Goal: Task Accomplishment & Management: Use online tool/utility

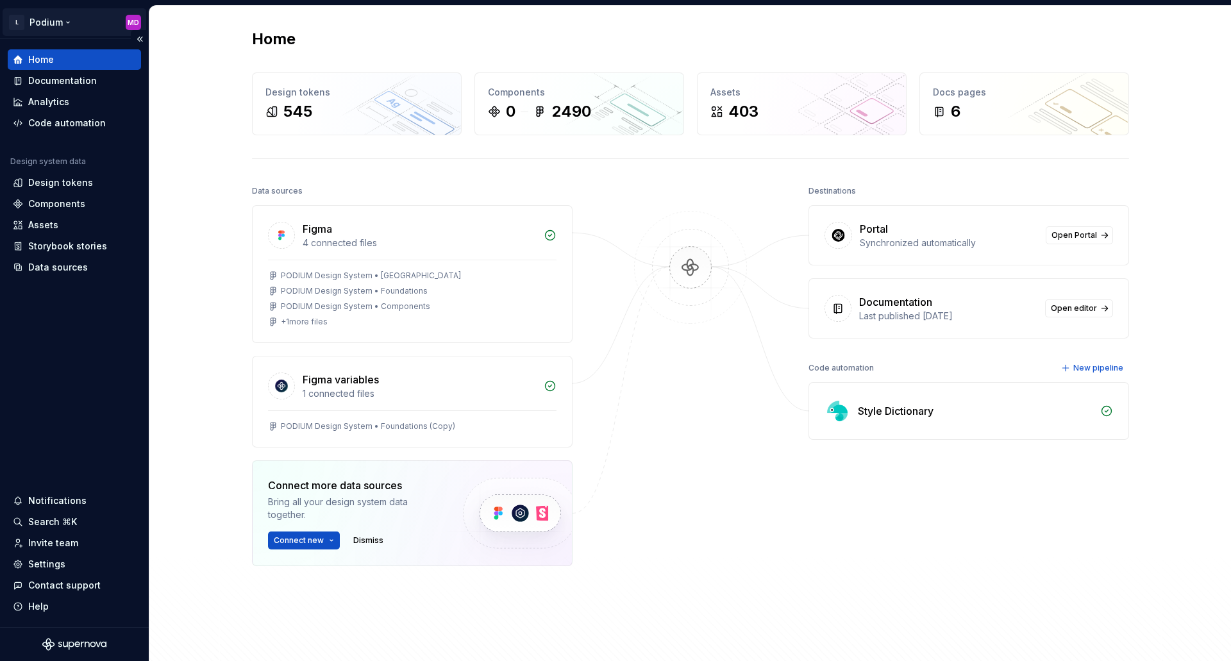
click at [63, 21] on html "L Podium MD Home Documentation Analytics Code automation Design system data Des…" at bounding box center [615, 330] width 1231 height 661
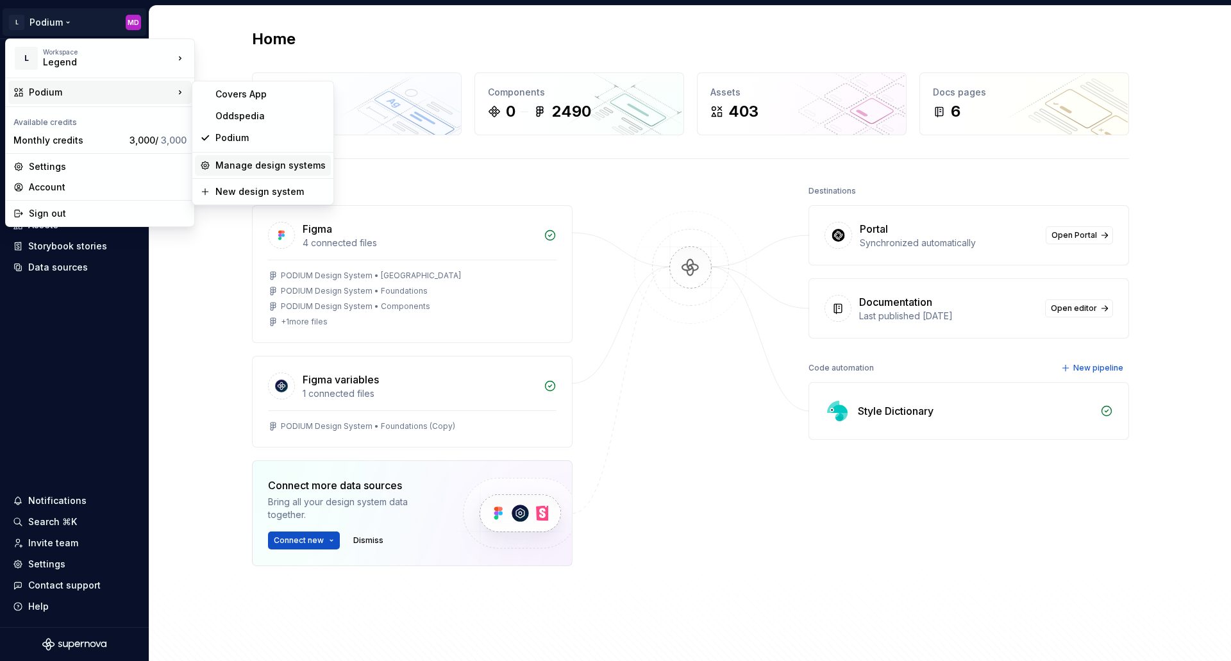
click at [259, 174] on div "Manage design systems" at bounding box center [263, 165] width 136 height 21
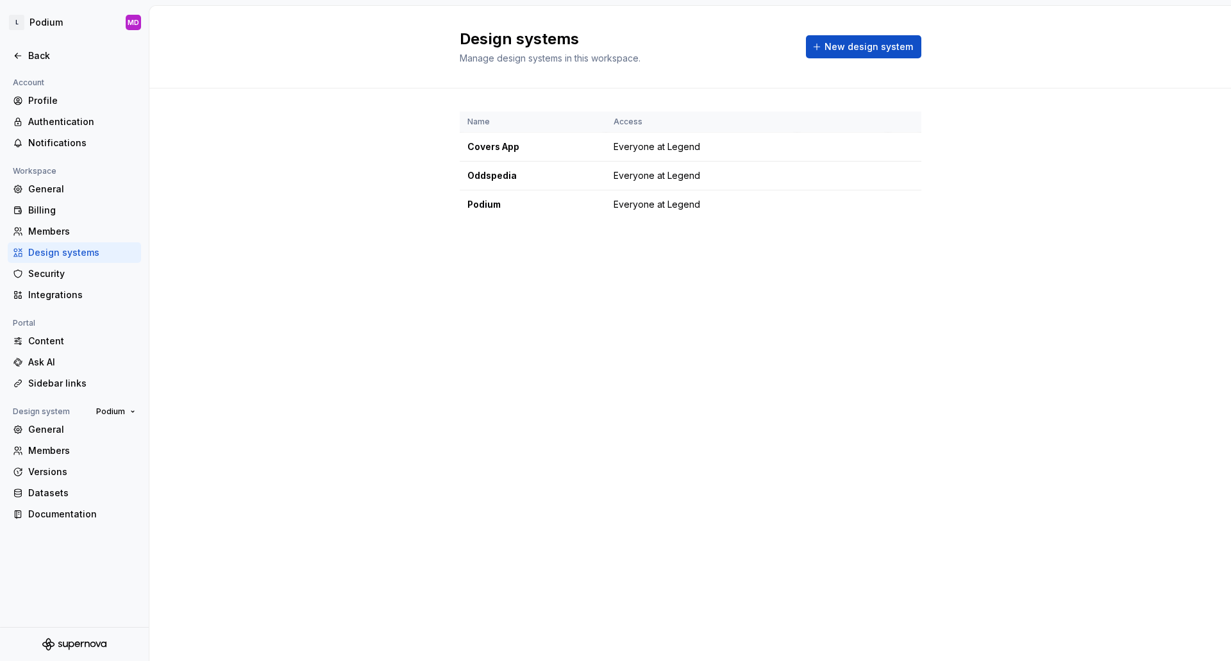
click at [829, 381] on div "Design systems Manage design systems in this workspace. New design system Name …" at bounding box center [690, 333] width 1082 height 655
click at [49, 21] on html "L Podium MD Back Account Profile Authentication Notifications Workspace General…" at bounding box center [615, 330] width 1231 height 661
click at [405, 208] on html "L Podium MD Back Account Profile Authentication Notifications Workspace General…" at bounding box center [615, 330] width 1231 height 661
click at [60, 30] on html "L Podium MD Back Account Profile Authentication Notifications Workspace General…" at bounding box center [615, 330] width 1231 height 661
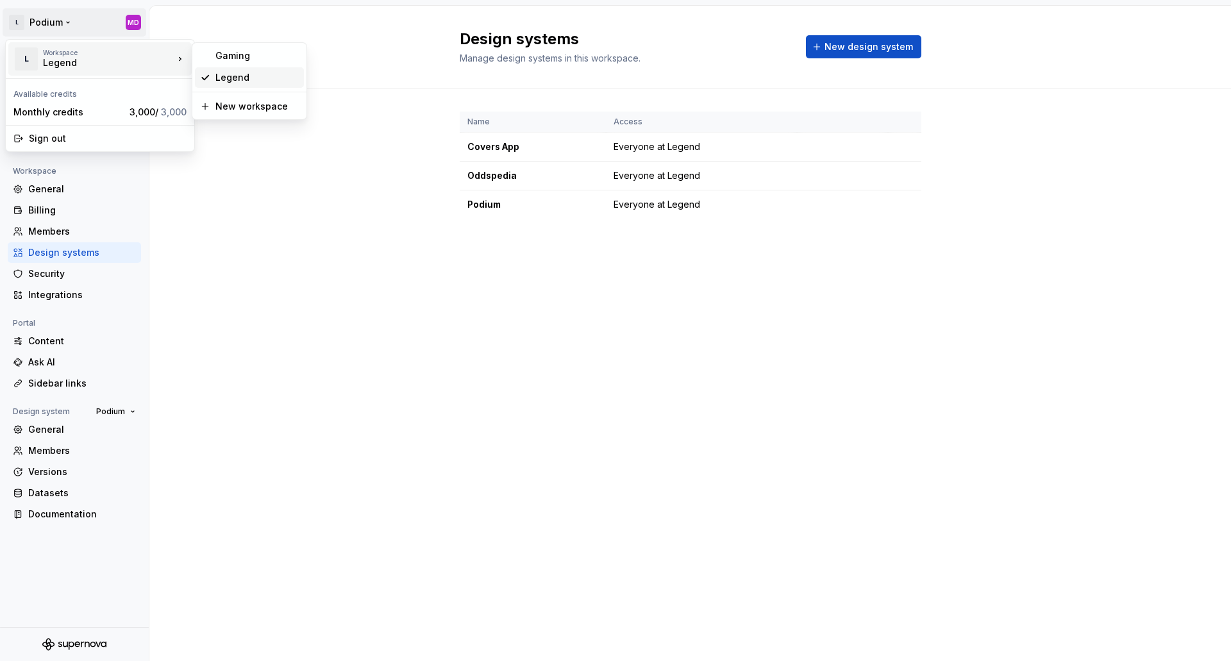
click at [237, 78] on div "Legend" at bounding box center [256, 77] width 83 height 13
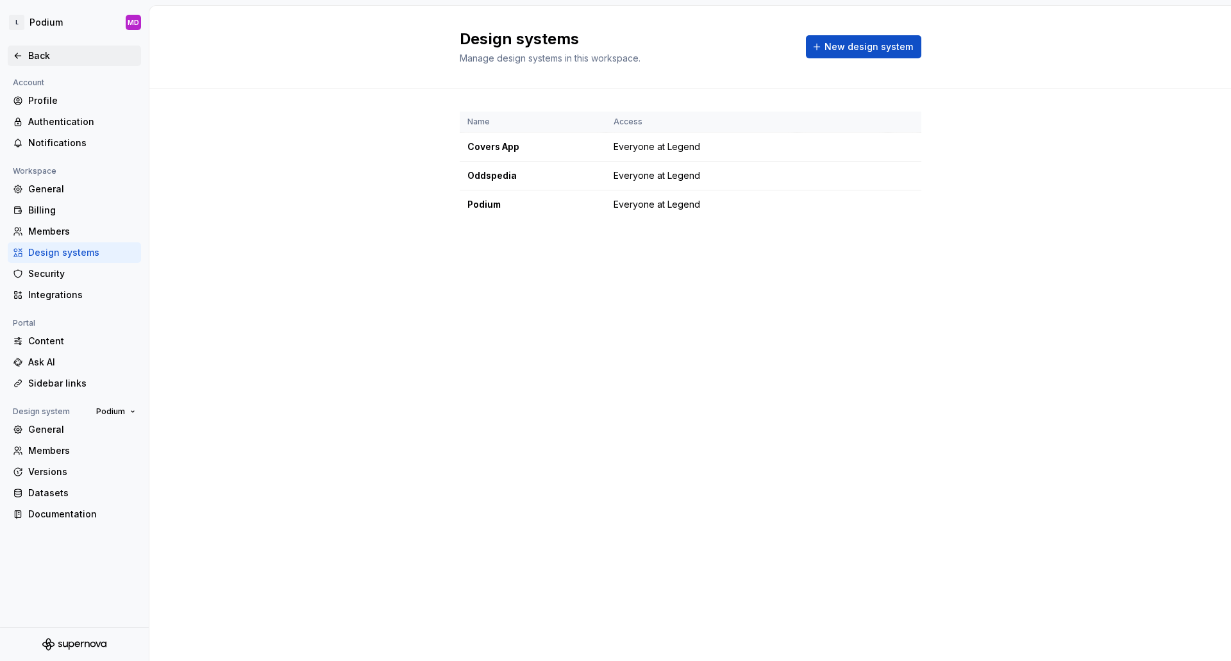
click at [51, 52] on div "Back" at bounding box center [82, 55] width 108 height 13
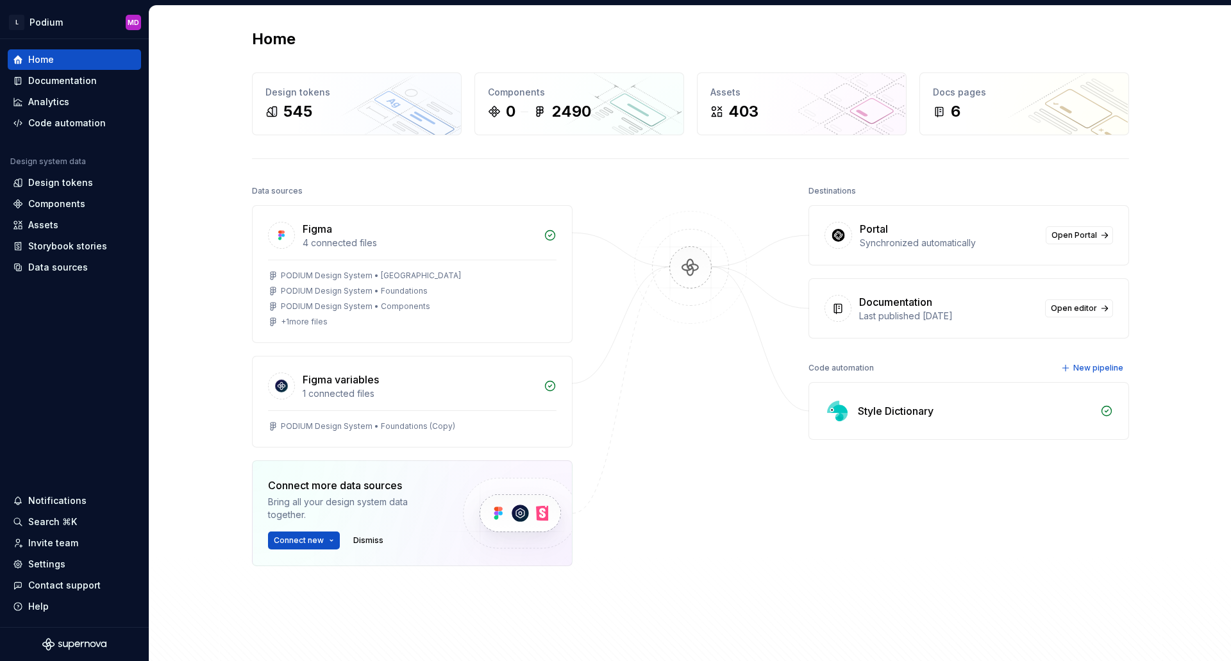
click at [669, 459] on div at bounding box center [690, 406] width 128 height 448
click at [76, 268] on div "Data sources" at bounding box center [58, 267] width 60 height 13
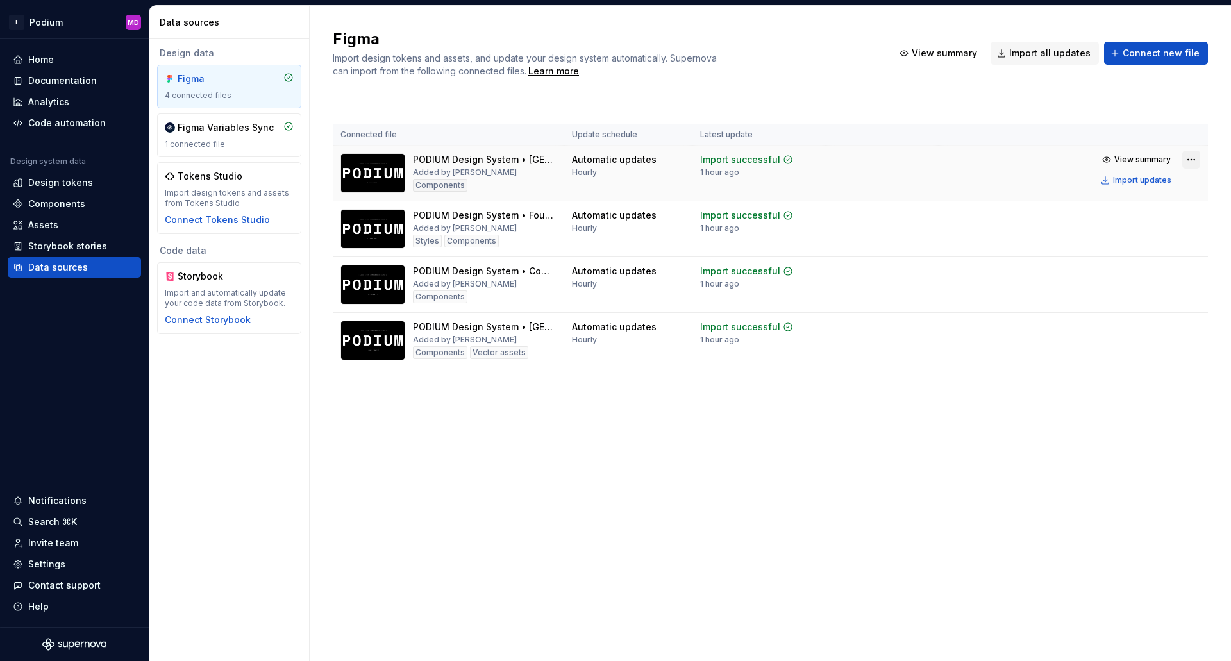
click at [1195, 163] on html "L Podium MD Home Documentation Analytics Code automation Design system data Des…" at bounding box center [615, 330] width 1231 height 661
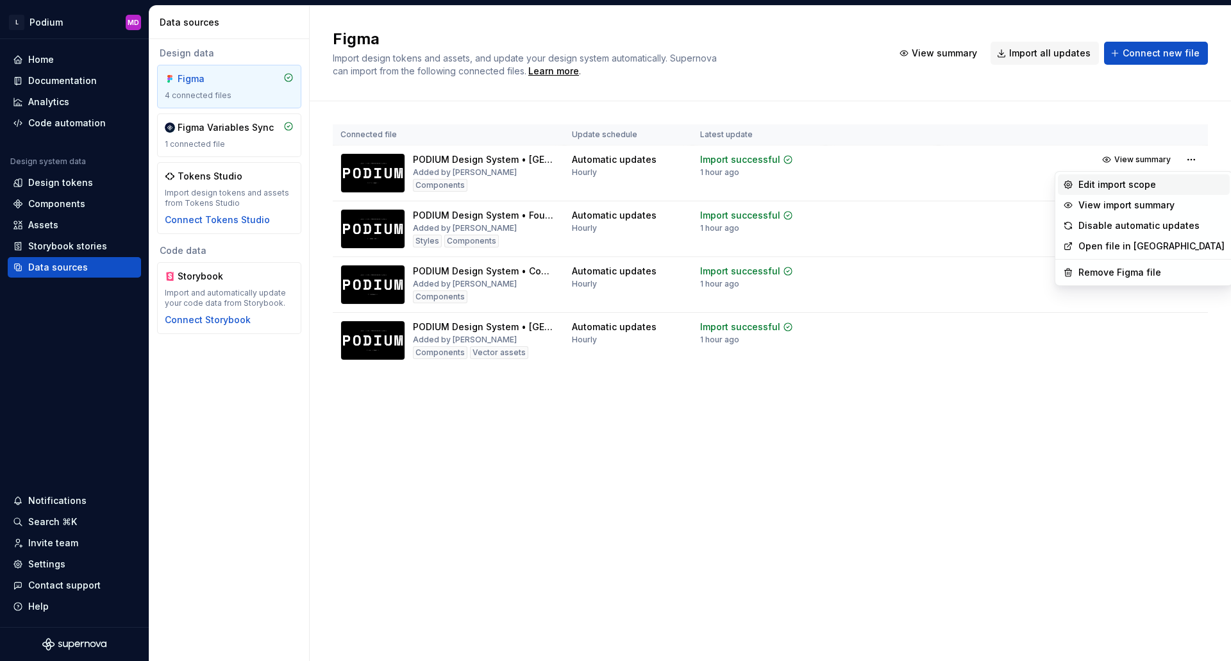
click at [1103, 182] on div "Edit import scope" at bounding box center [1151, 184] width 146 height 13
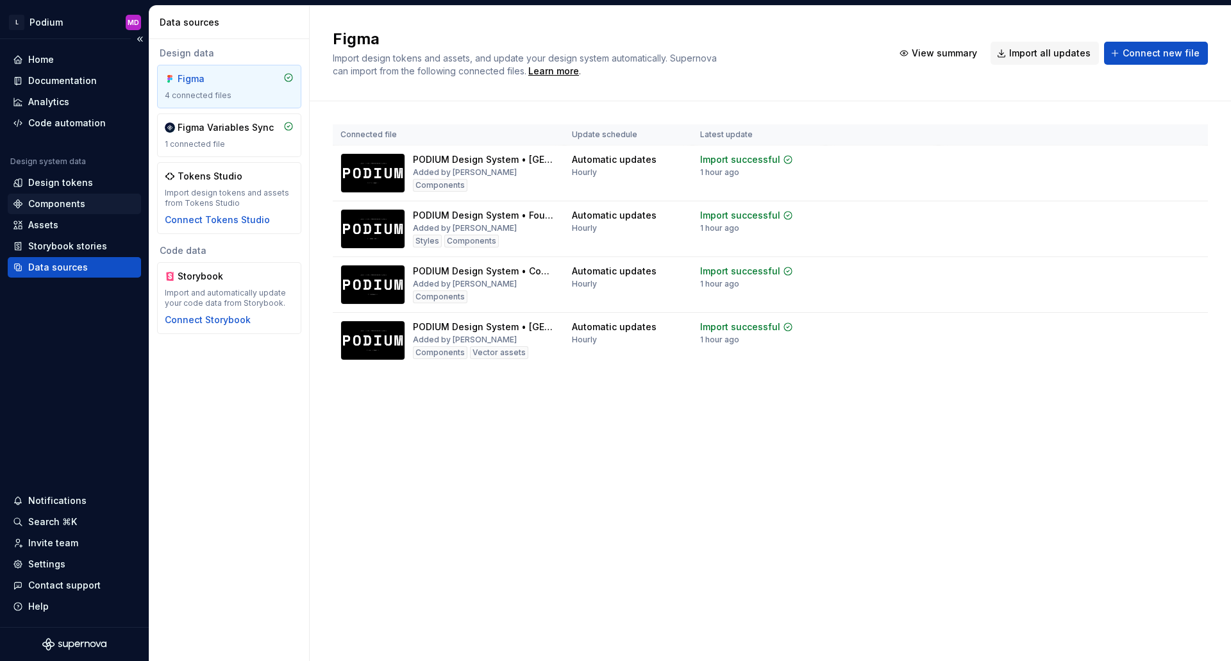
click at [63, 201] on div "Components" at bounding box center [56, 203] width 57 height 13
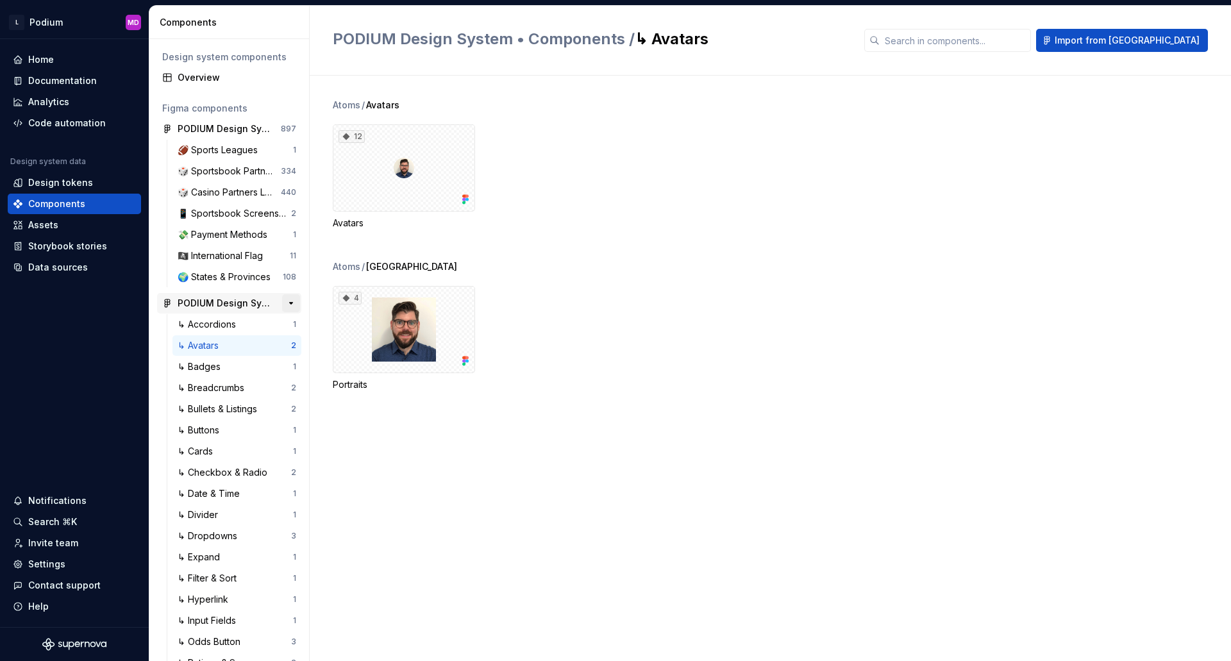
click at [287, 306] on button "button" at bounding box center [291, 303] width 18 height 18
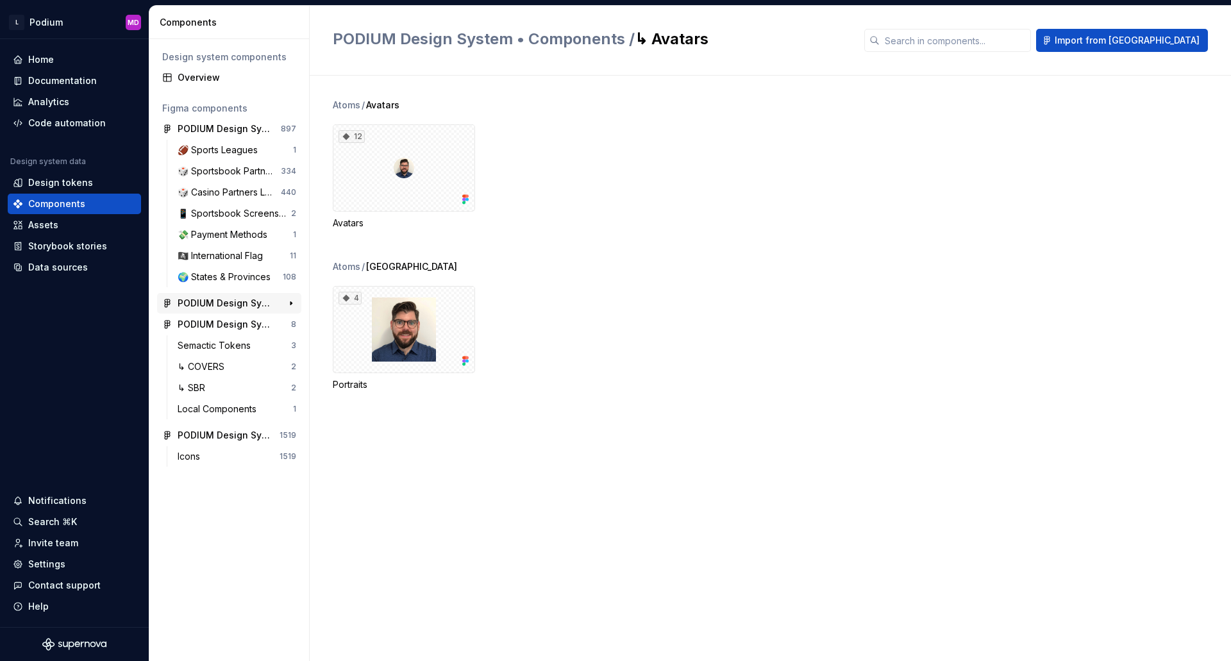
click at [259, 303] on div "PODIUM Design System • Components" at bounding box center [226, 303] width 96 height 13
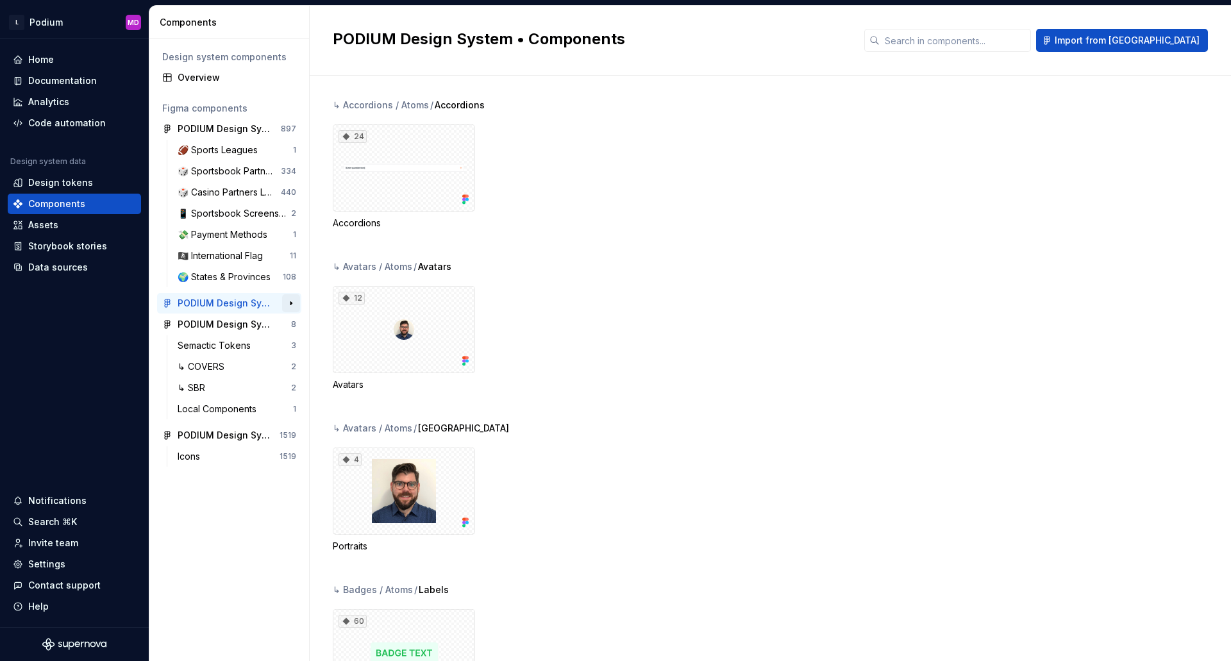
click at [288, 305] on button "button" at bounding box center [291, 303] width 18 height 18
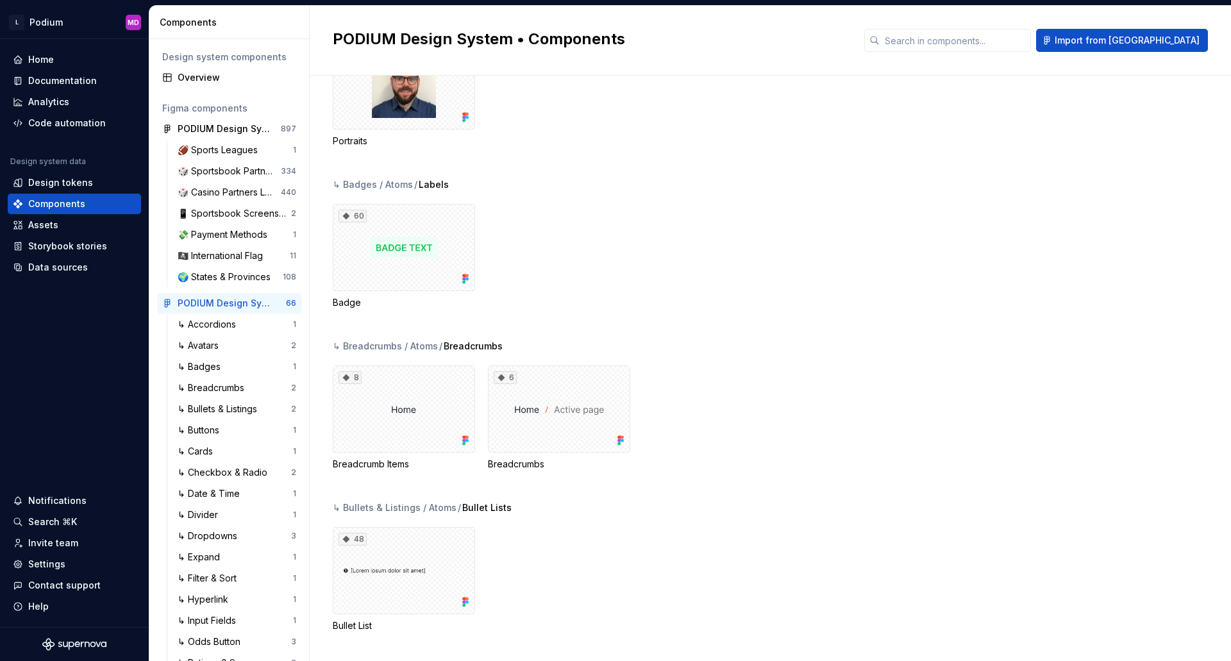
scroll to position [385, 0]
click at [427, 247] on div "60" at bounding box center [404, 244] width 142 height 87
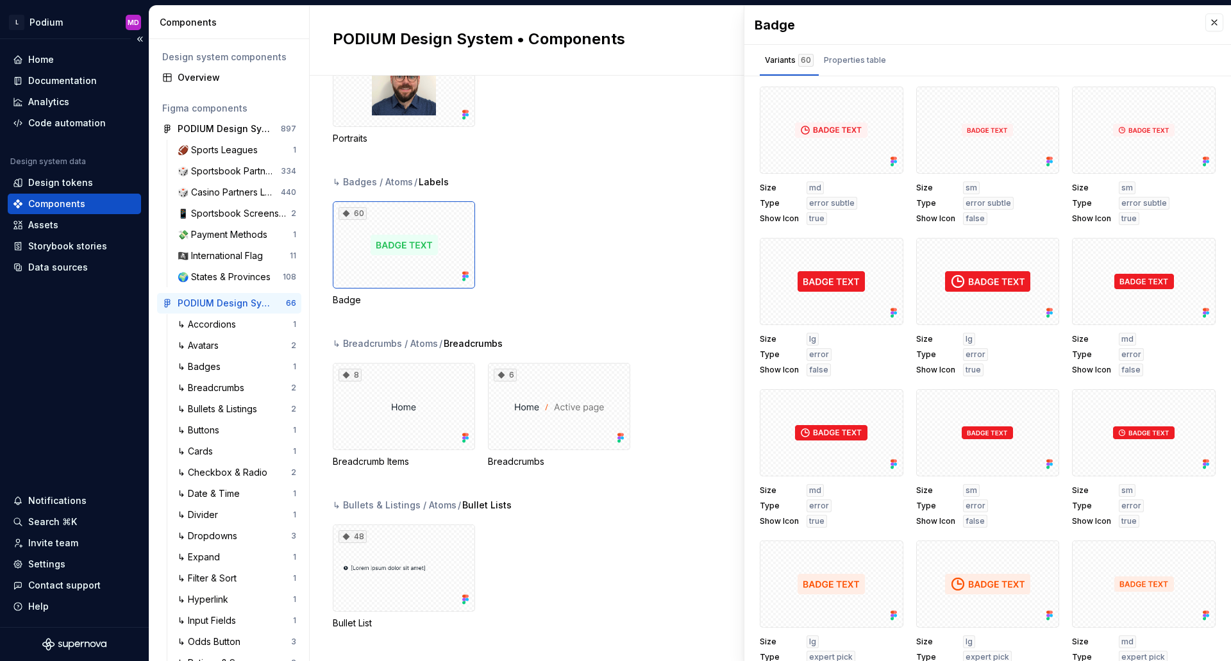
click at [15, 337] on div "Home Documentation Analytics Code automation Design system data Design tokens C…" at bounding box center [74, 333] width 149 height 588
click at [53, 189] on div "Design tokens" at bounding box center [74, 182] width 133 height 21
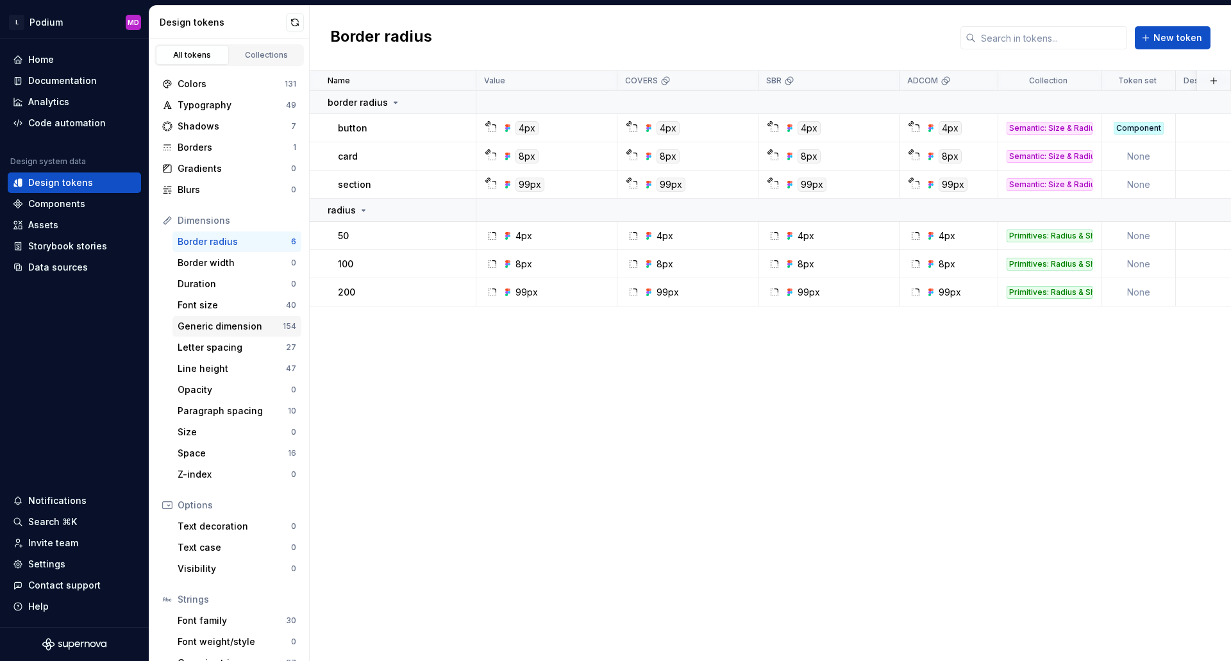
click at [230, 322] on div "Generic dimension" at bounding box center [230, 326] width 105 height 13
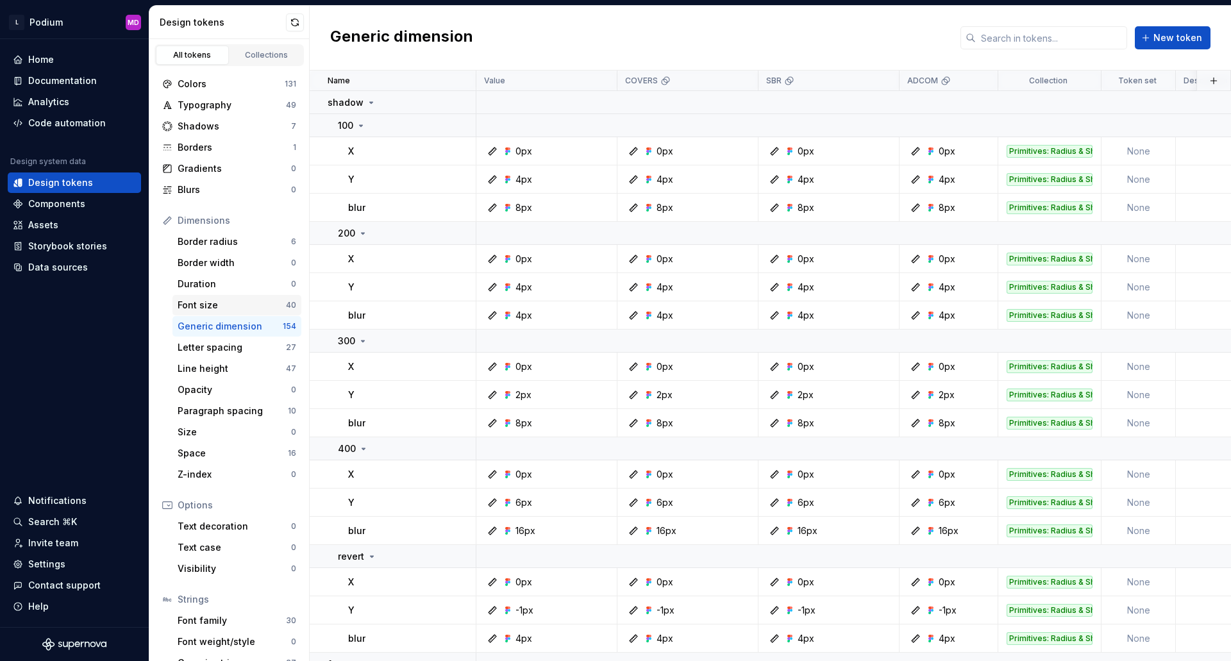
click at [217, 305] on div "Font size" at bounding box center [232, 305] width 108 height 13
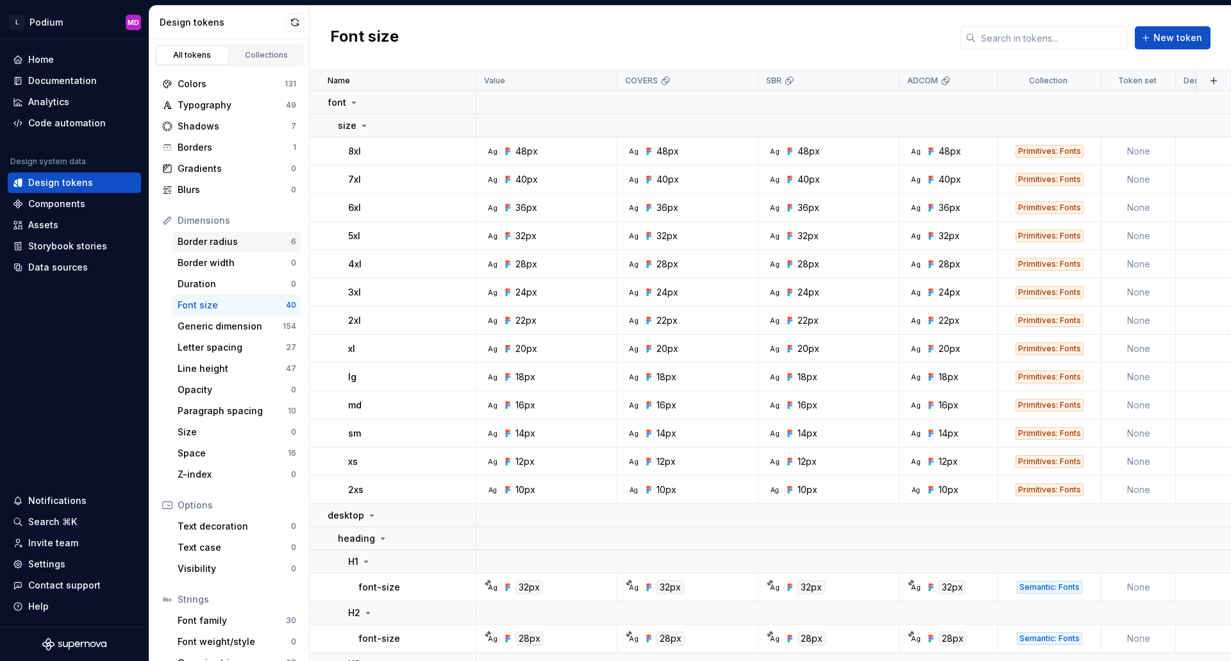
click at [226, 238] on div "Border radius" at bounding box center [234, 241] width 113 height 13
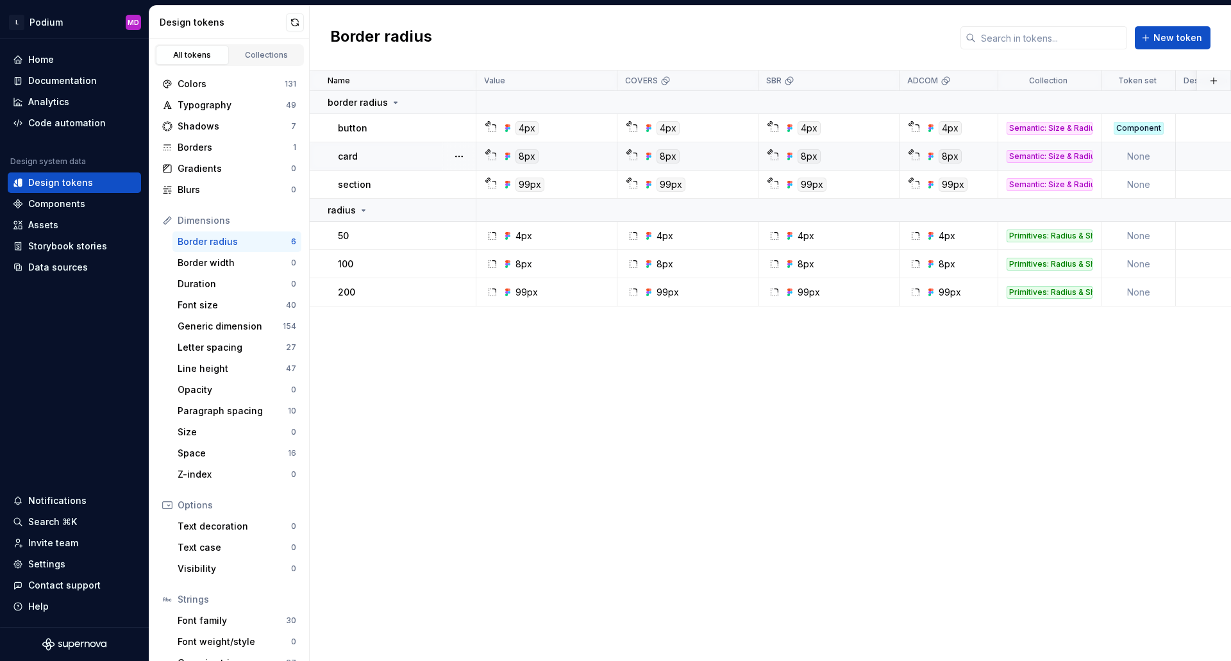
click at [1143, 160] on td "None" at bounding box center [1138, 156] width 74 height 28
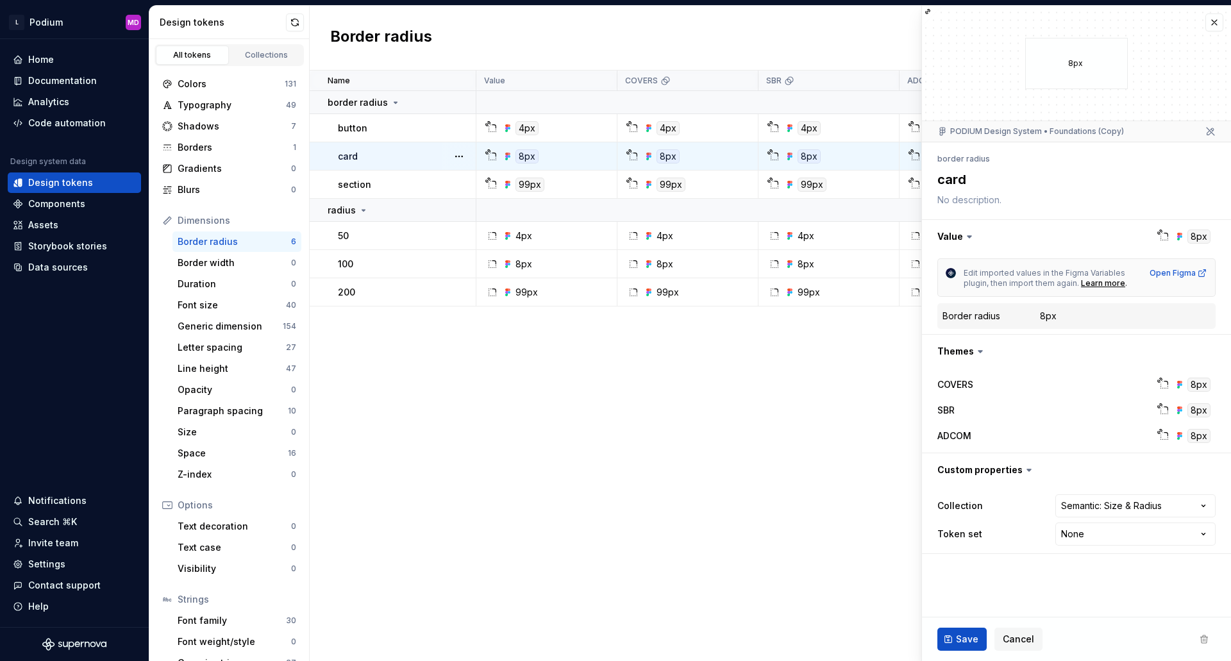
click at [596, 497] on div "Name Value COVERS SBR ADCOM Collection Token set Description Last updated borde…" at bounding box center [770, 366] width 921 height 590
click at [1012, 643] on span "Cancel" at bounding box center [1018, 639] width 31 height 13
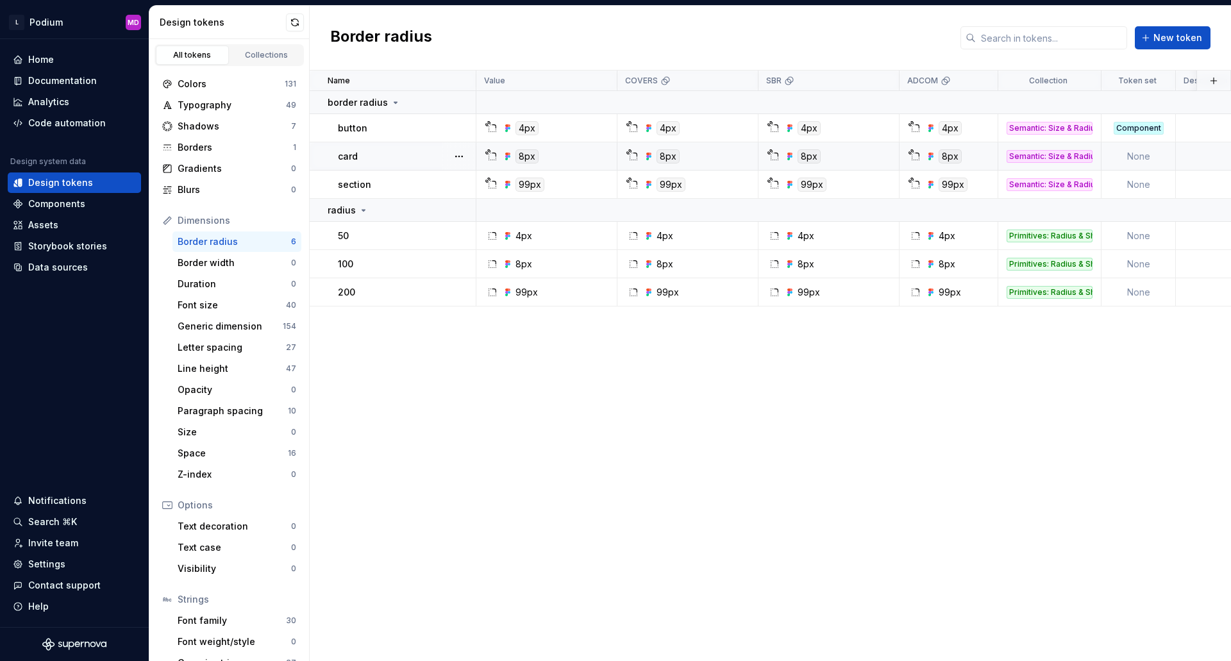
click at [618, 522] on div "Name Value COVERS SBR ADCOM Collection Token set Description Last updated borde…" at bounding box center [770, 366] width 921 height 590
click at [717, 474] on div "Name Value COVERS SBR ADCOM Collection Token set Description Last updated borde…" at bounding box center [770, 366] width 921 height 590
click at [63, 223] on div "Assets" at bounding box center [74, 225] width 123 height 13
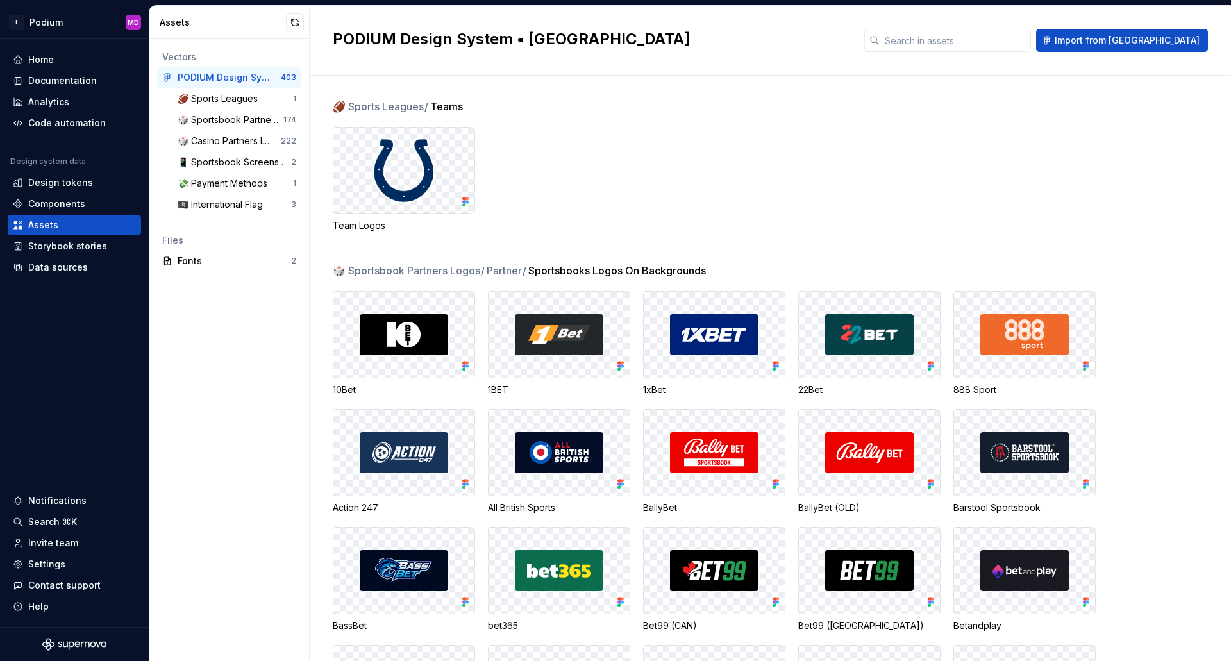
click at [397, 166] on img at bounding box center [403, 170] width 63 height 65
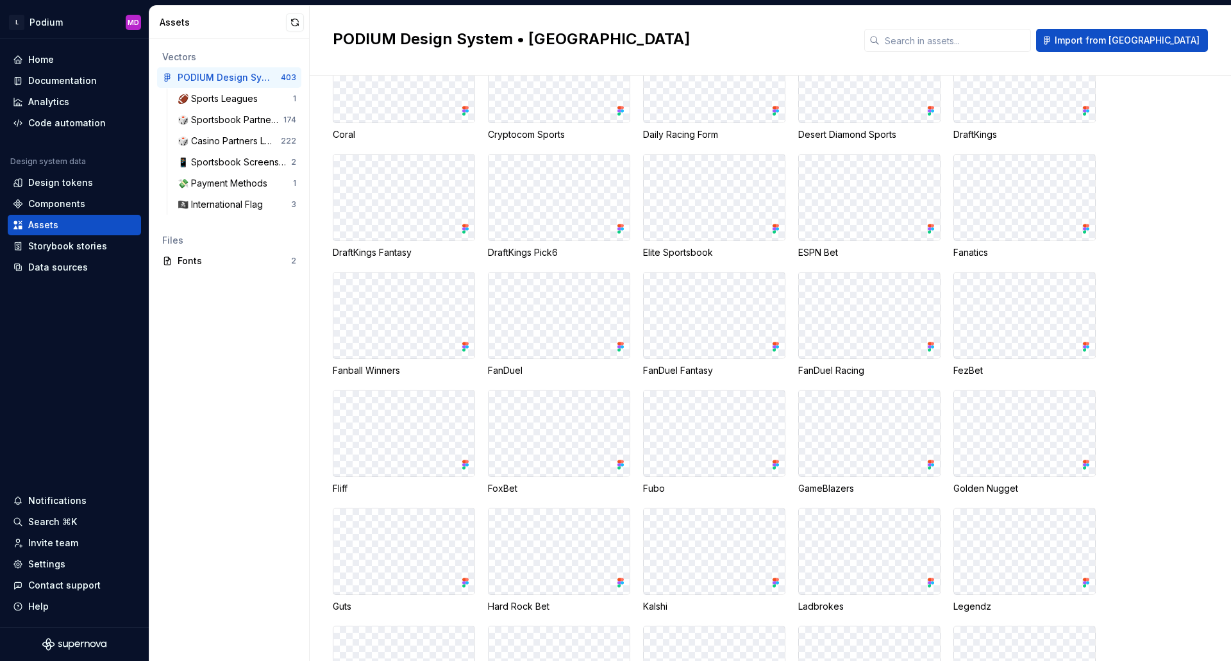
scroll to position [1474, 0]
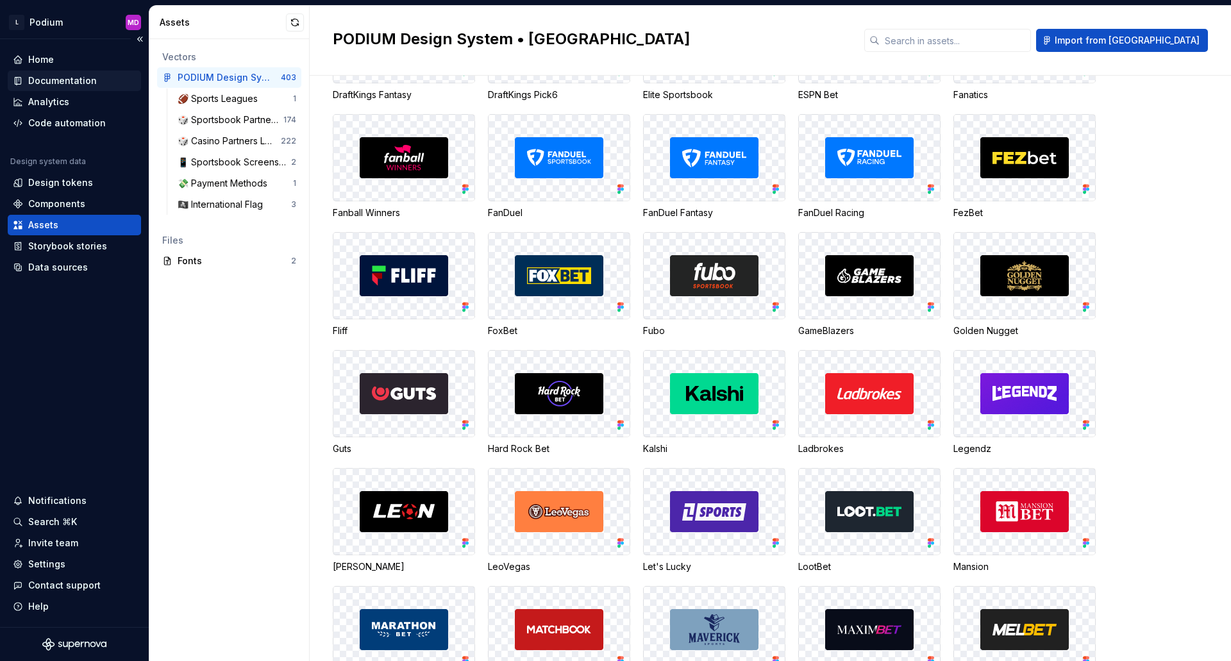
click at [76, 90] on div "Documentation" at bounding box center [74, 81] width 133 height 21
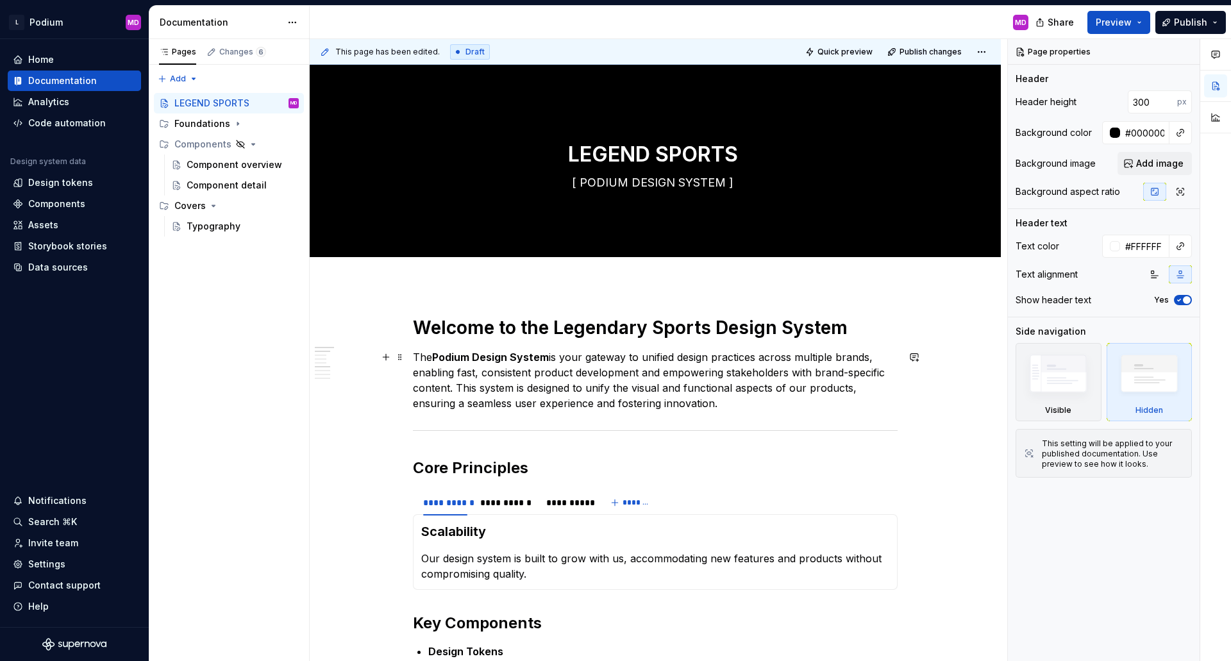
scroll to position [192, 0]
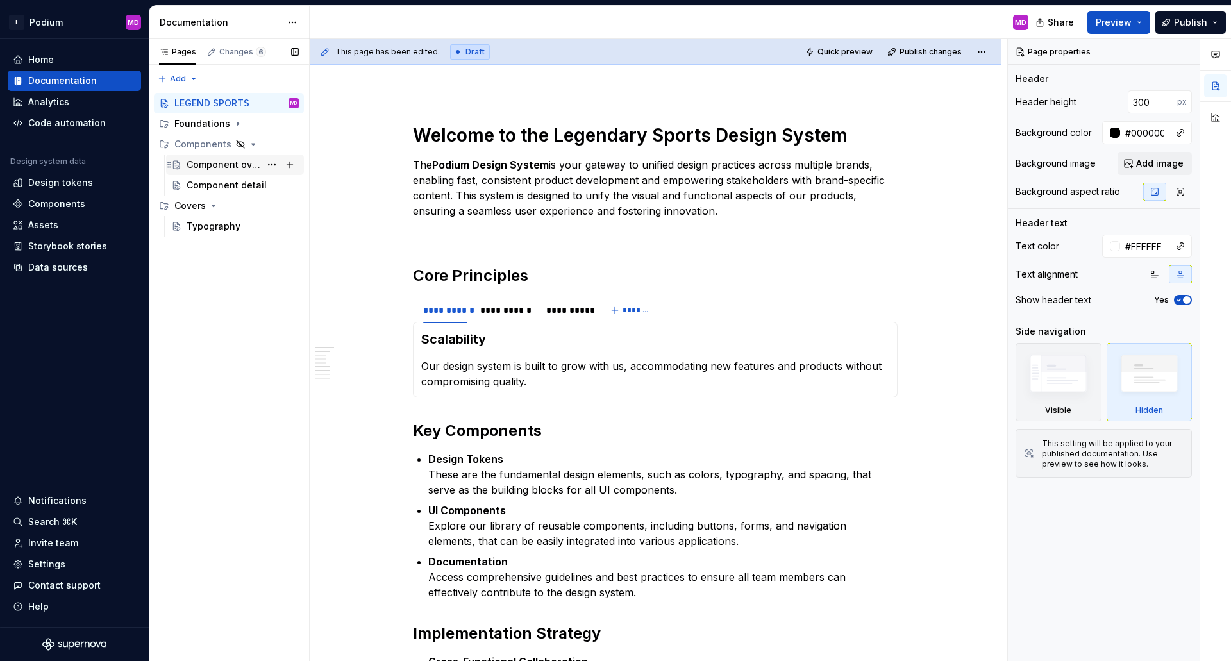
click at [203, 167] on div "Component overview" at bounding box center [224, 164] width 74 height 13
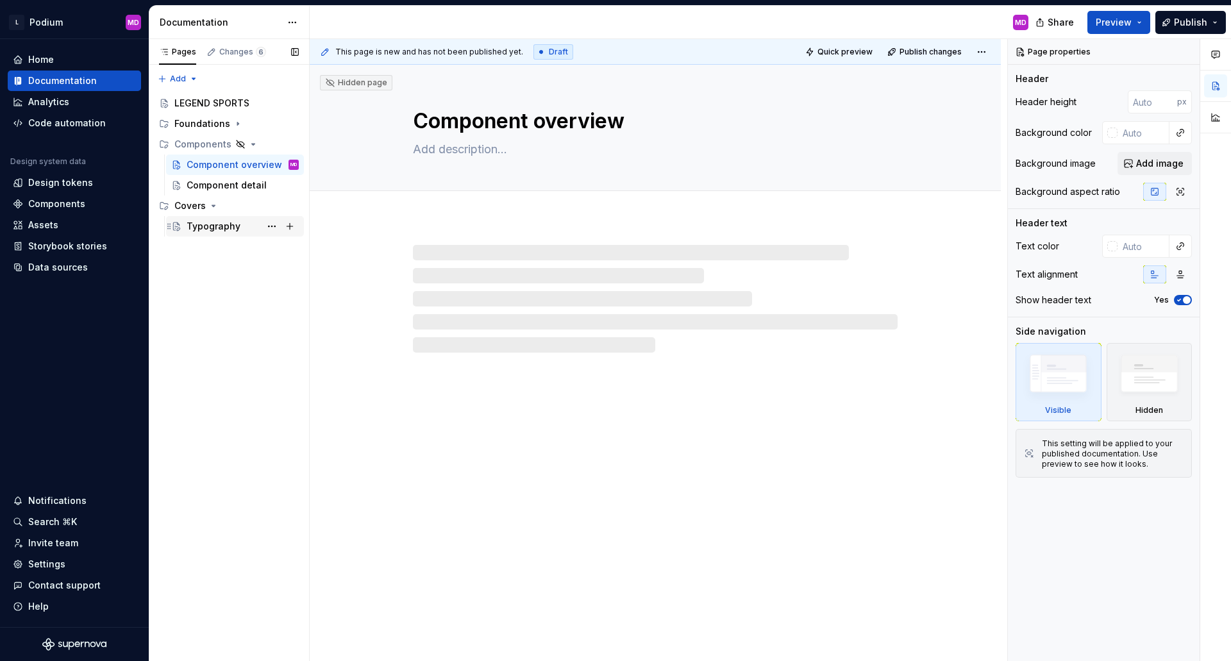
click at [214, 224] on div "Typography" at bounding box center [214, 226] width 54 height 13
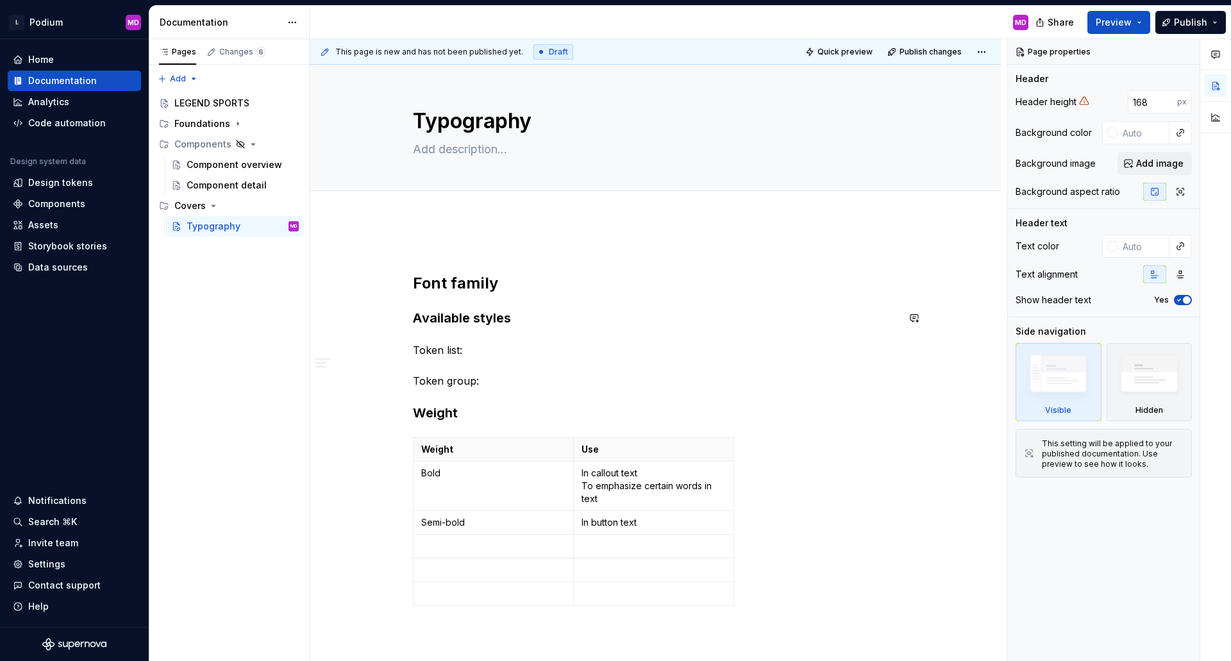
scroll to position [128, 0]
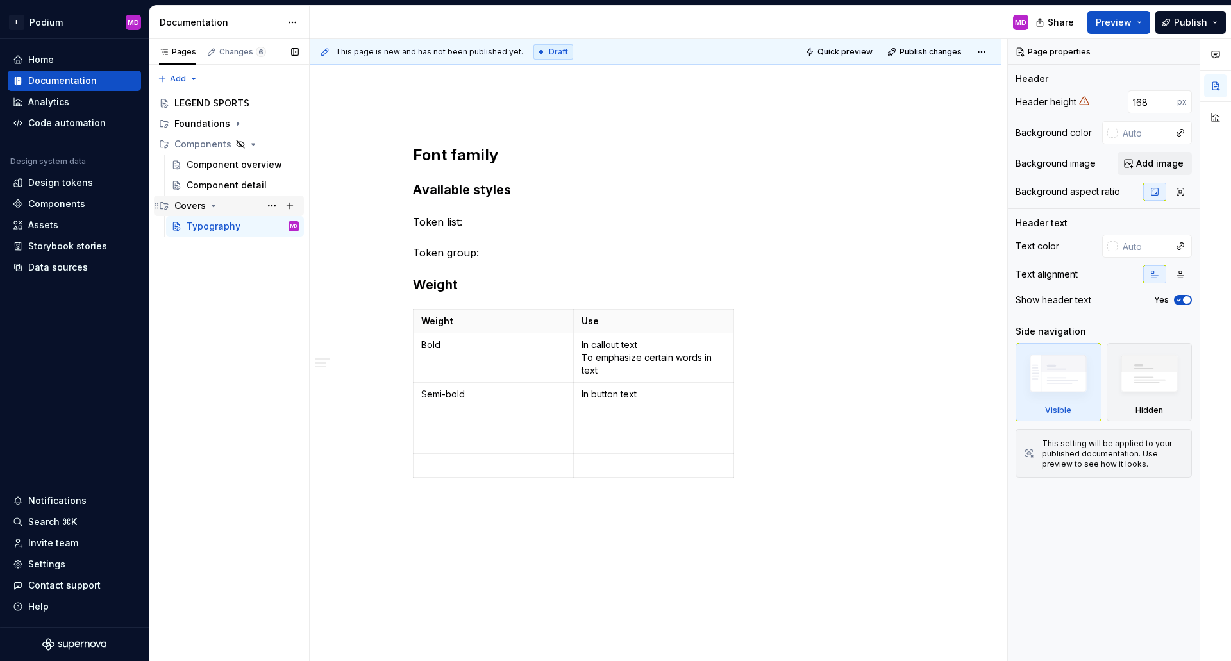
click at [194, 202] on div "Covers" at bounding box center [189, 205] width 31 height 13
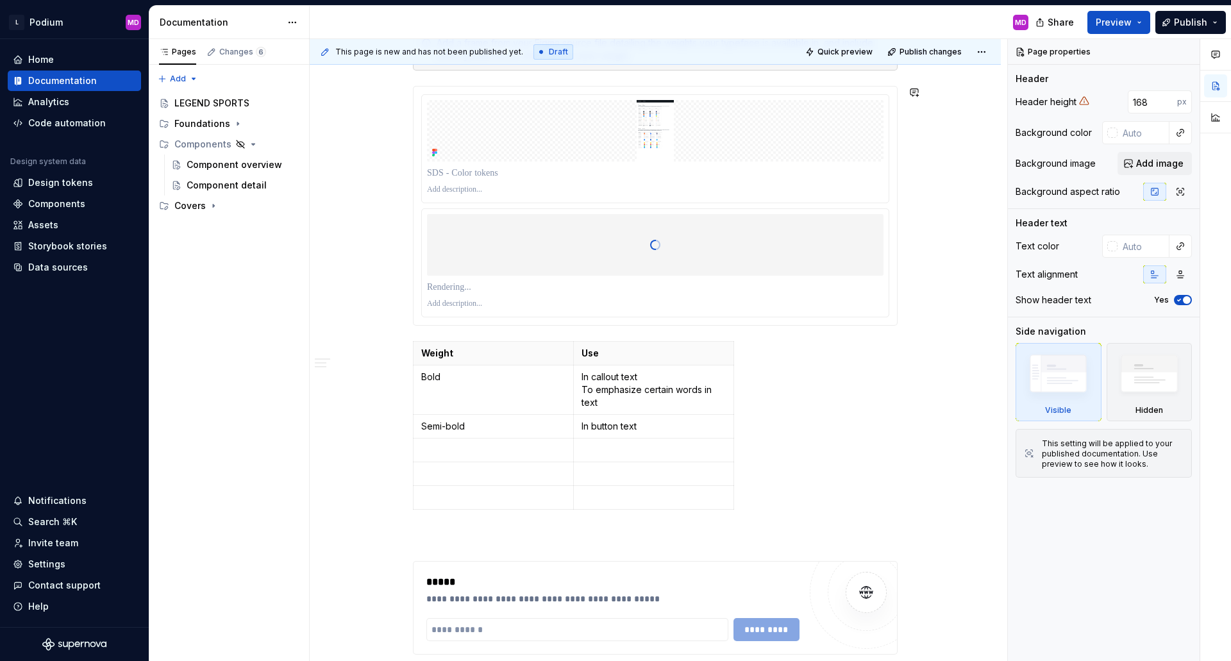
scroll to position [1026, 0]
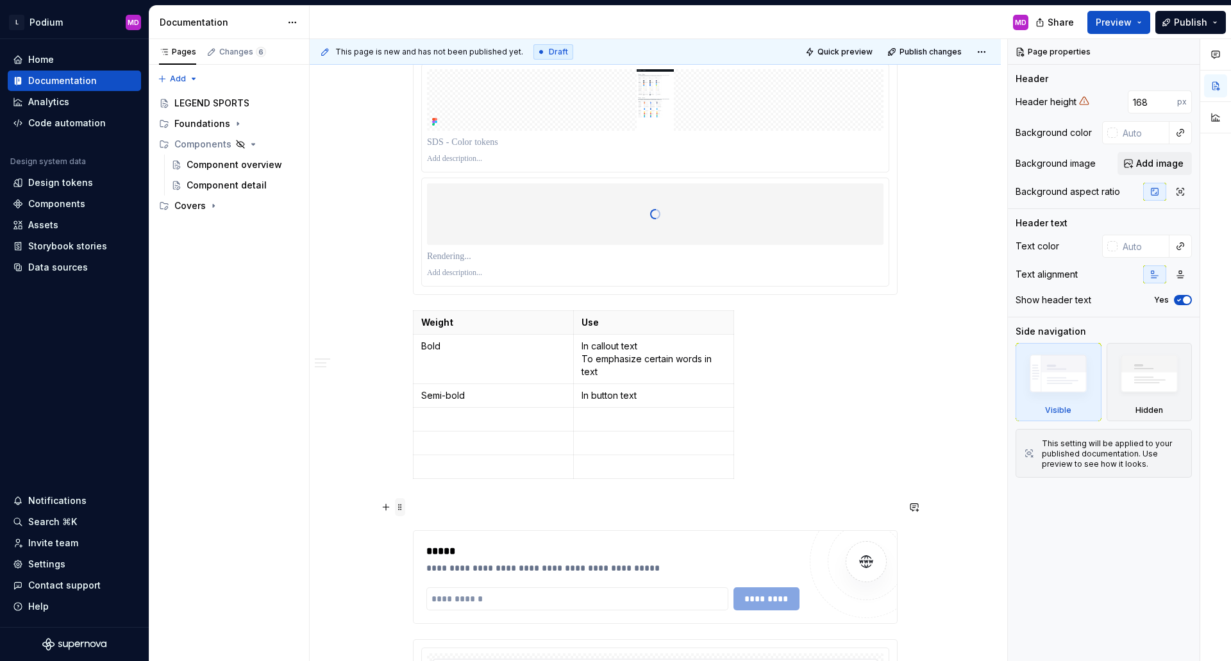
click at [400, 506] on span at bounding box center [400, 507] width 10 height 18
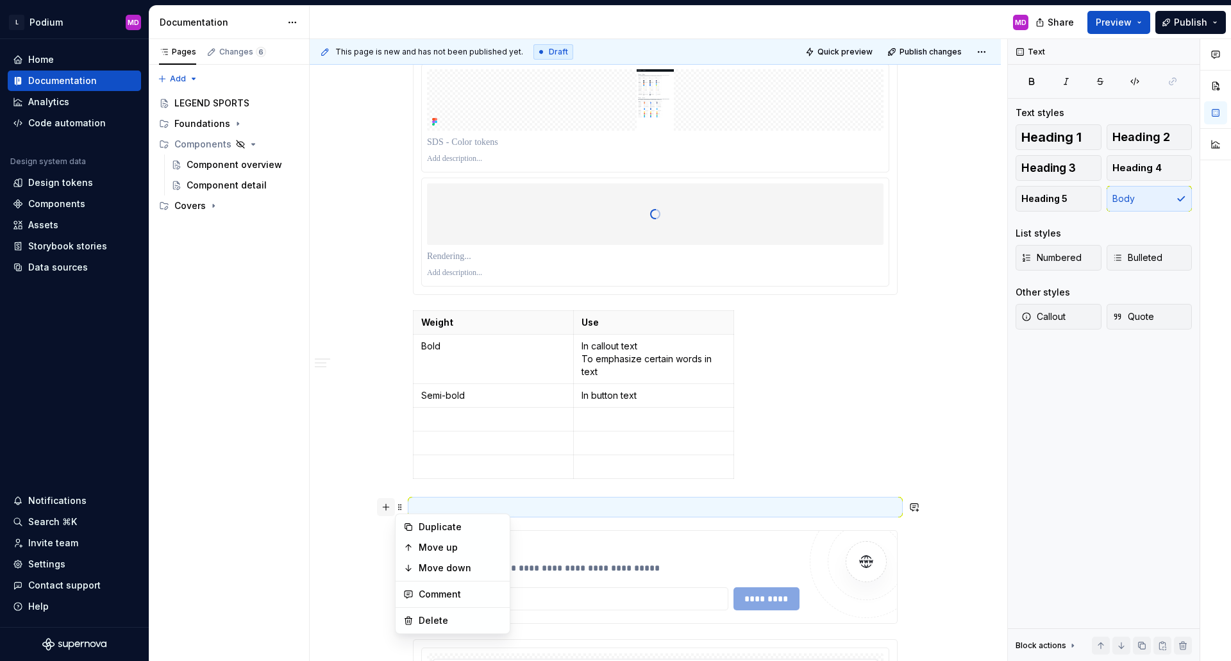
click at [382, 506] on button "button" at bounding box center [386, 507] width 18 height 18
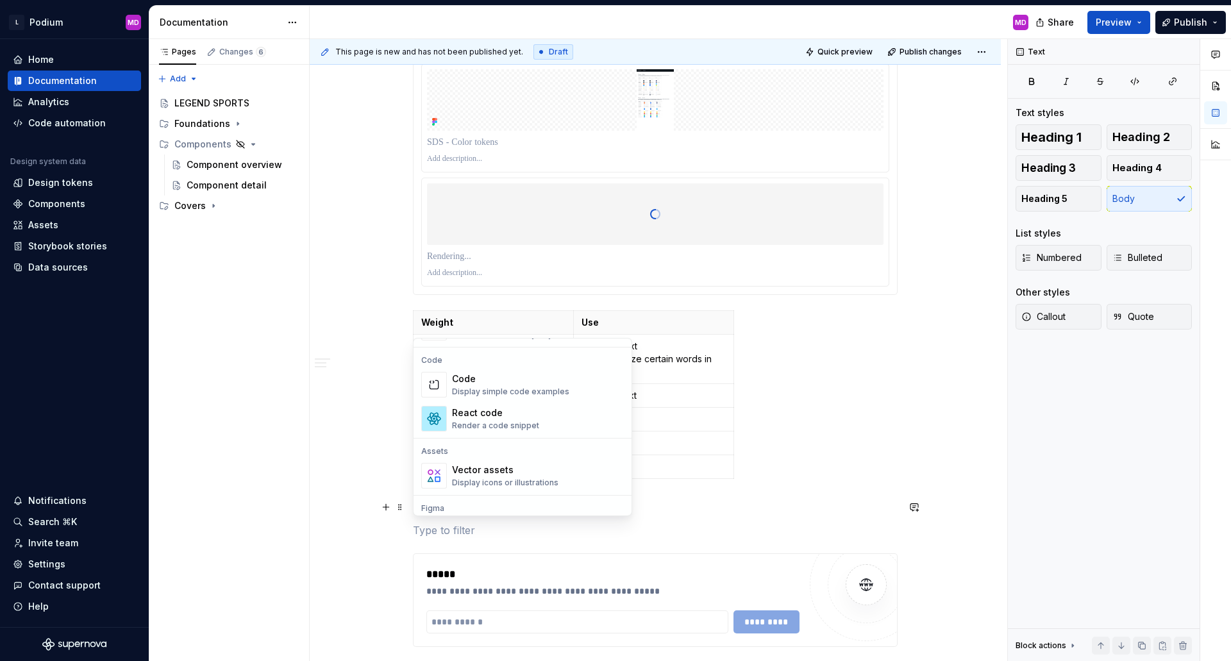
scroll to position [1020, 0]
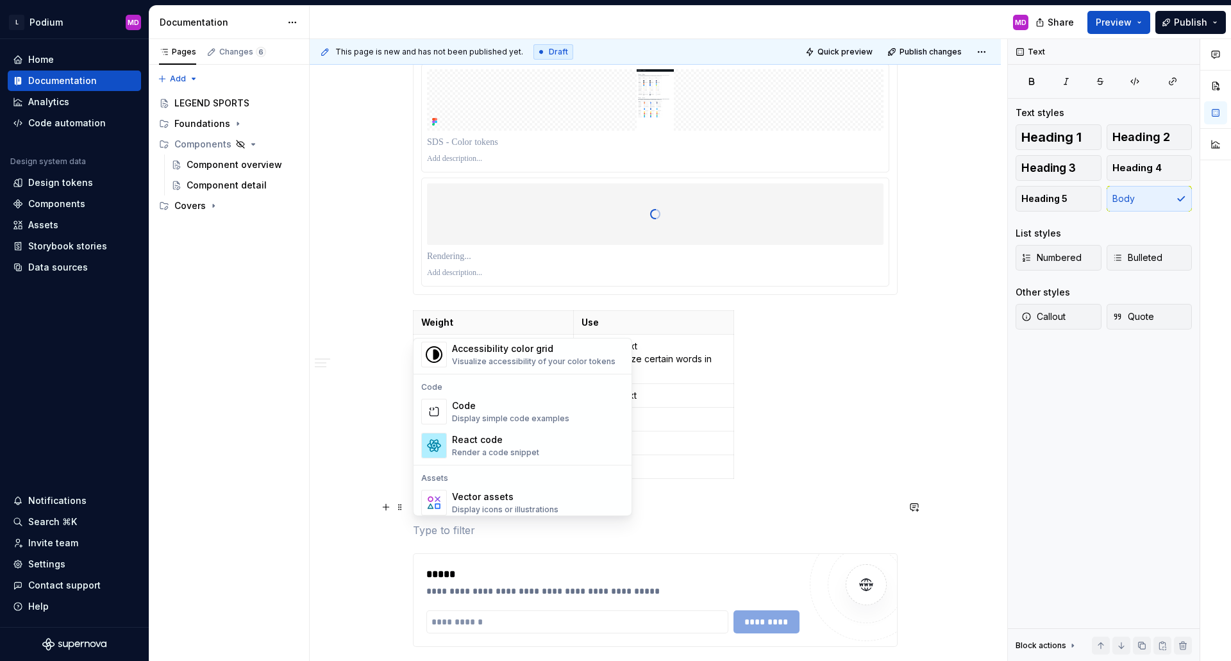
click at [336, 300] on div "**********" at bounding box center [655, 507] width 691 height 2626
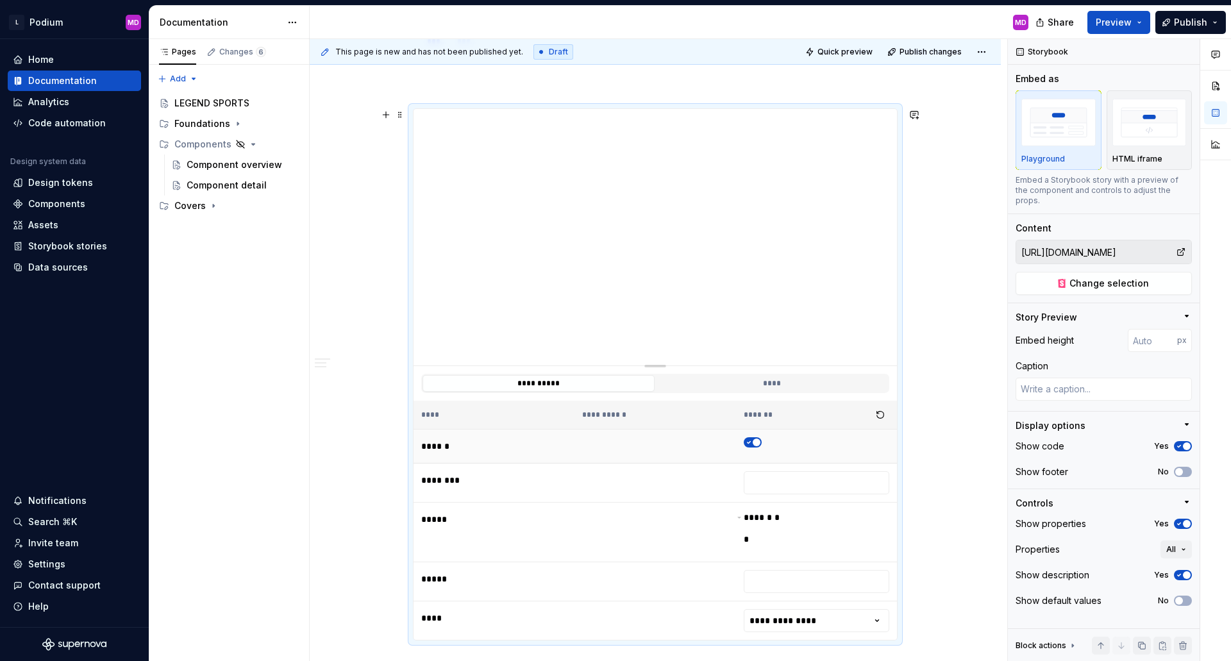
scroll to position [1927, 0]
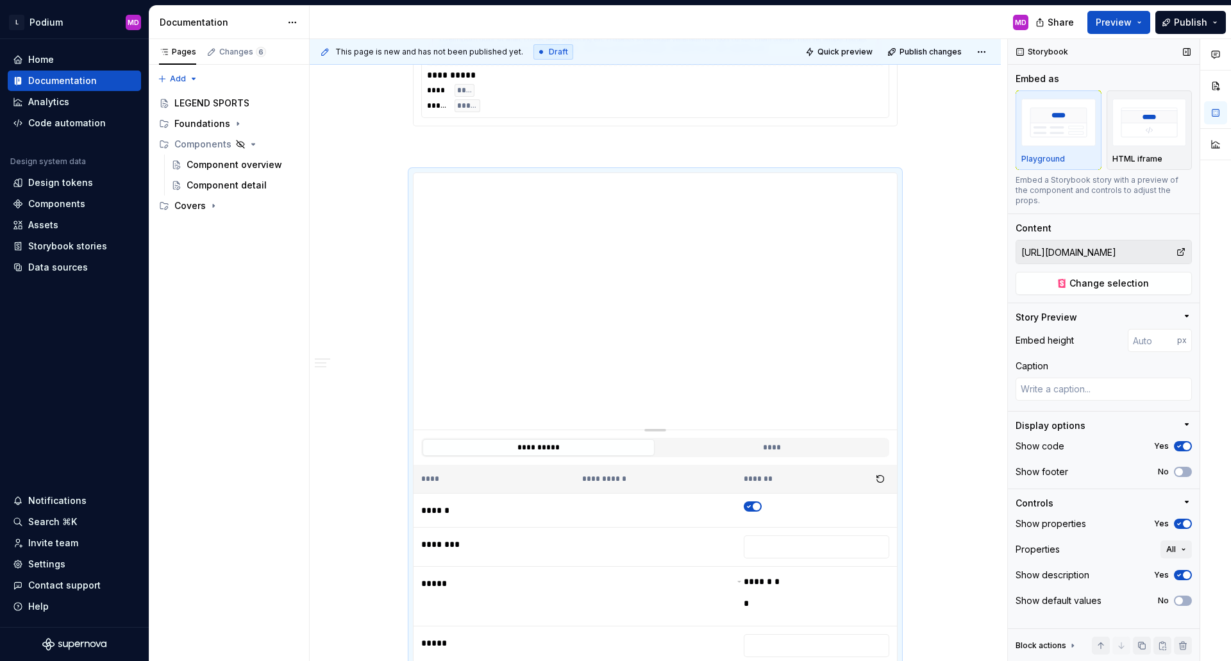
click at [1157, 249] on input "[URL][DOMAIN_NAME]" at bounding box center [1096, 251] width 160 height 23
click at [60, 268] on div "Data sources" at bounding box center [58, 267] width 60 height 13
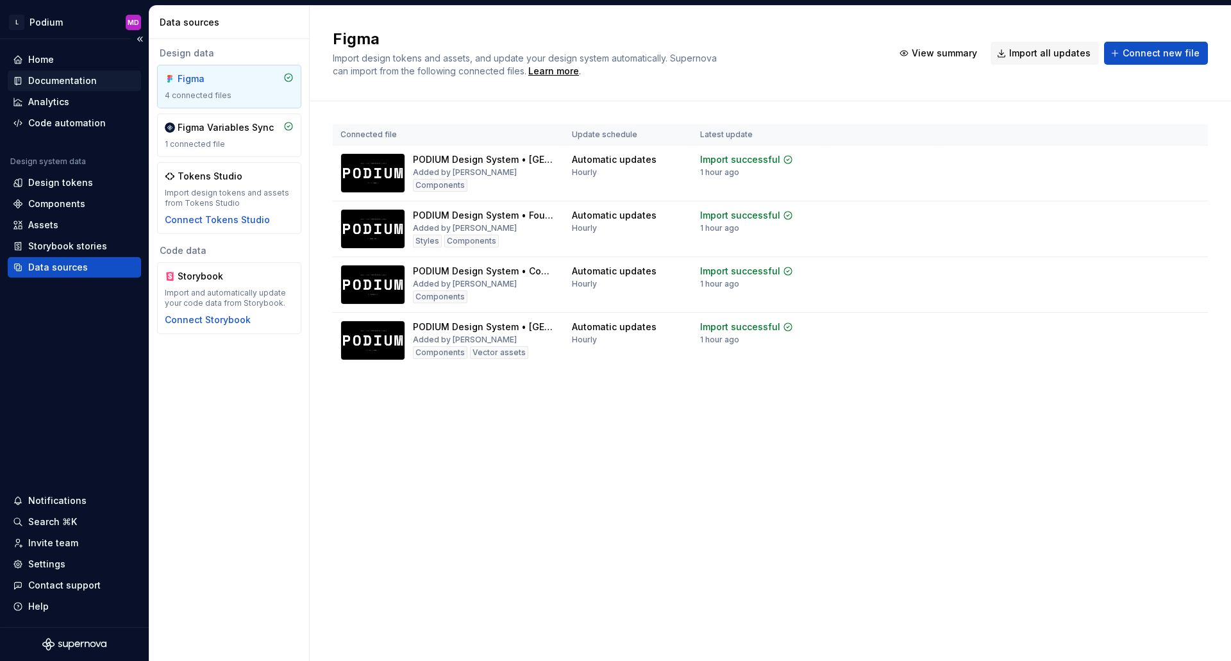
click at [78, 79] on div "Documentation" at bounding box center [62, 80] width 69 height 13
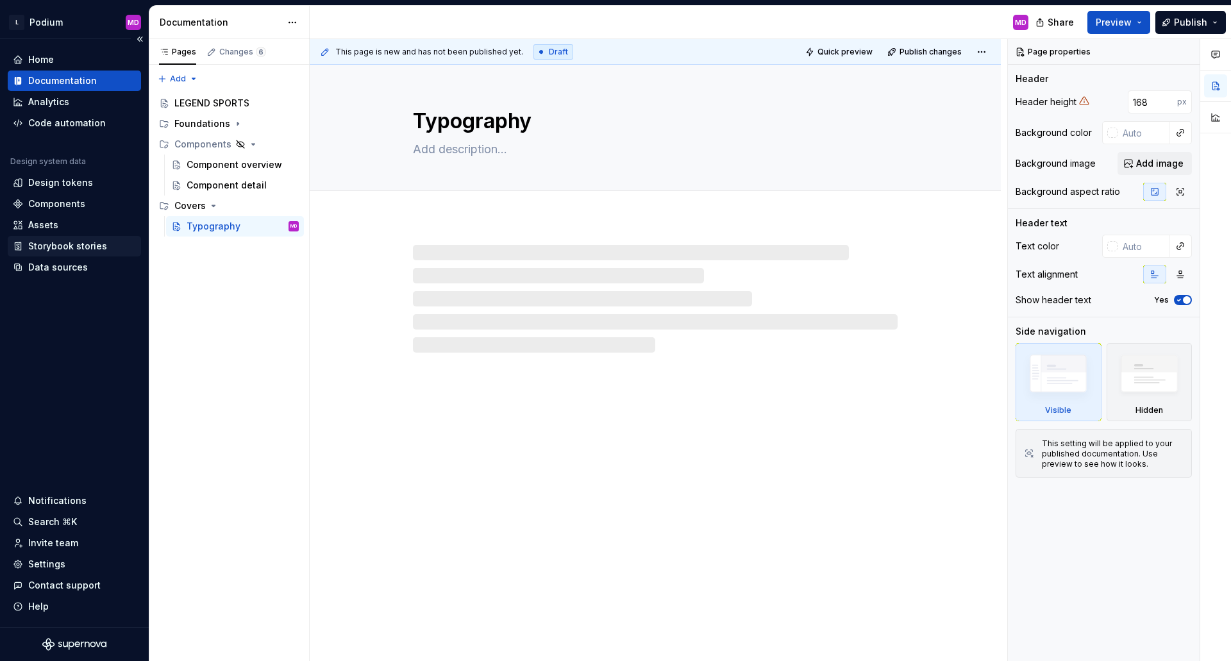
type textarea "*"
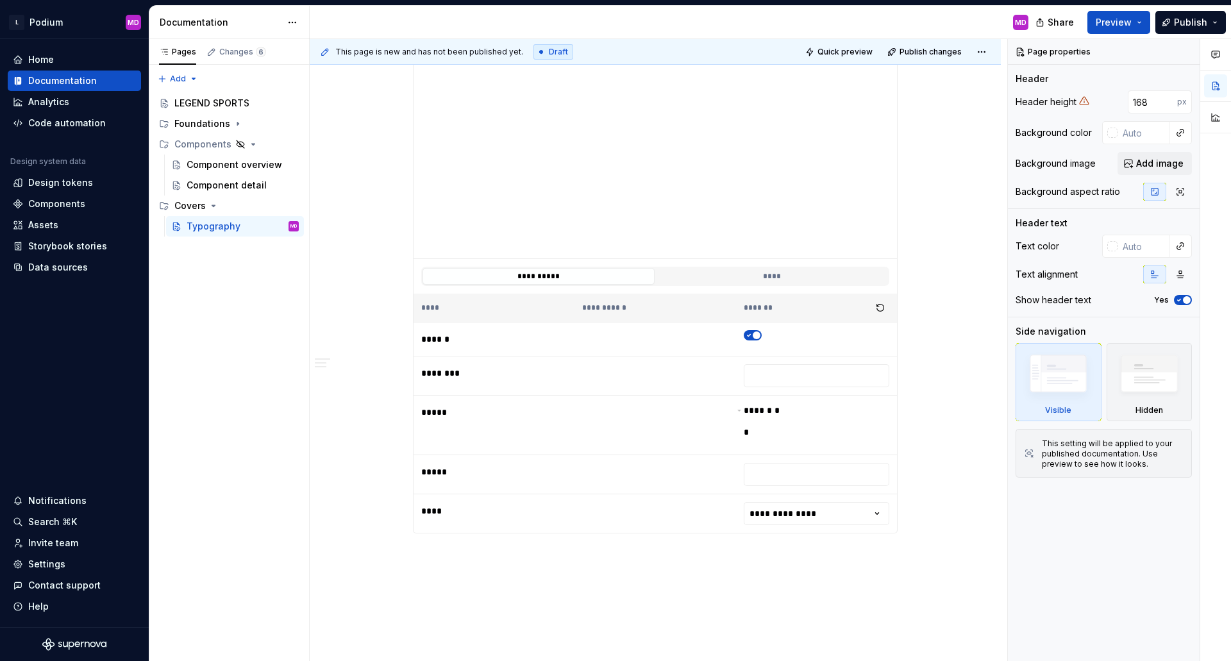
scroll to position [2116, 0]
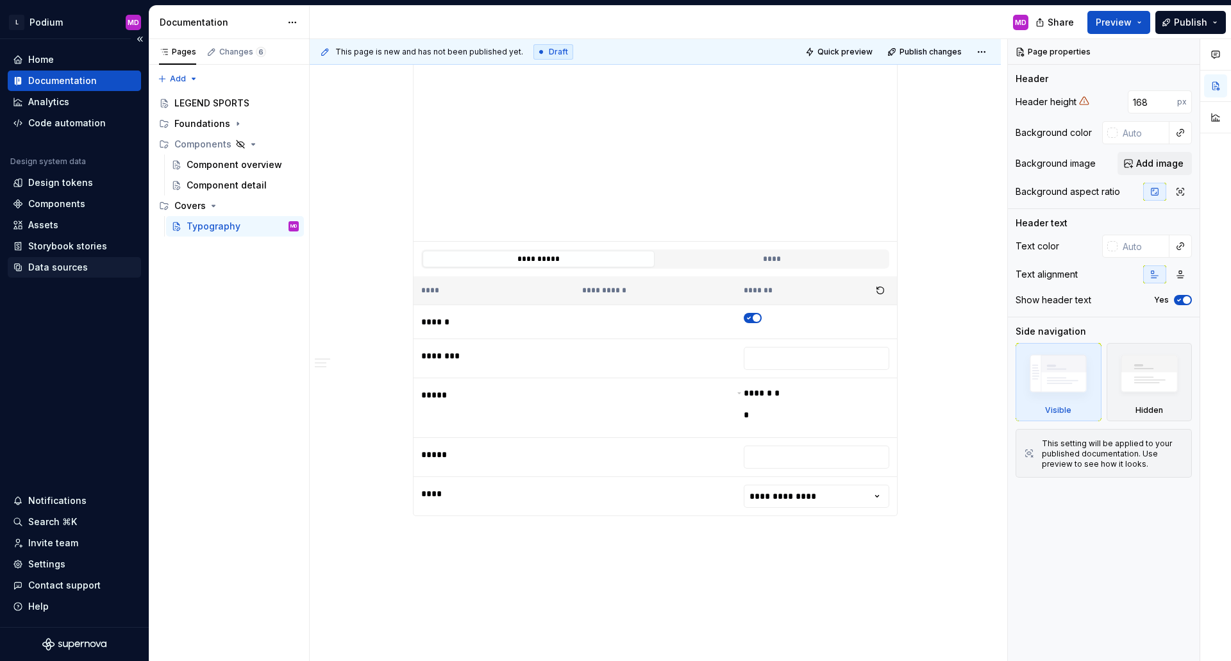
click at [70, 269] on div "Data sources" at bounding box center [58, 267] width 60 height 13
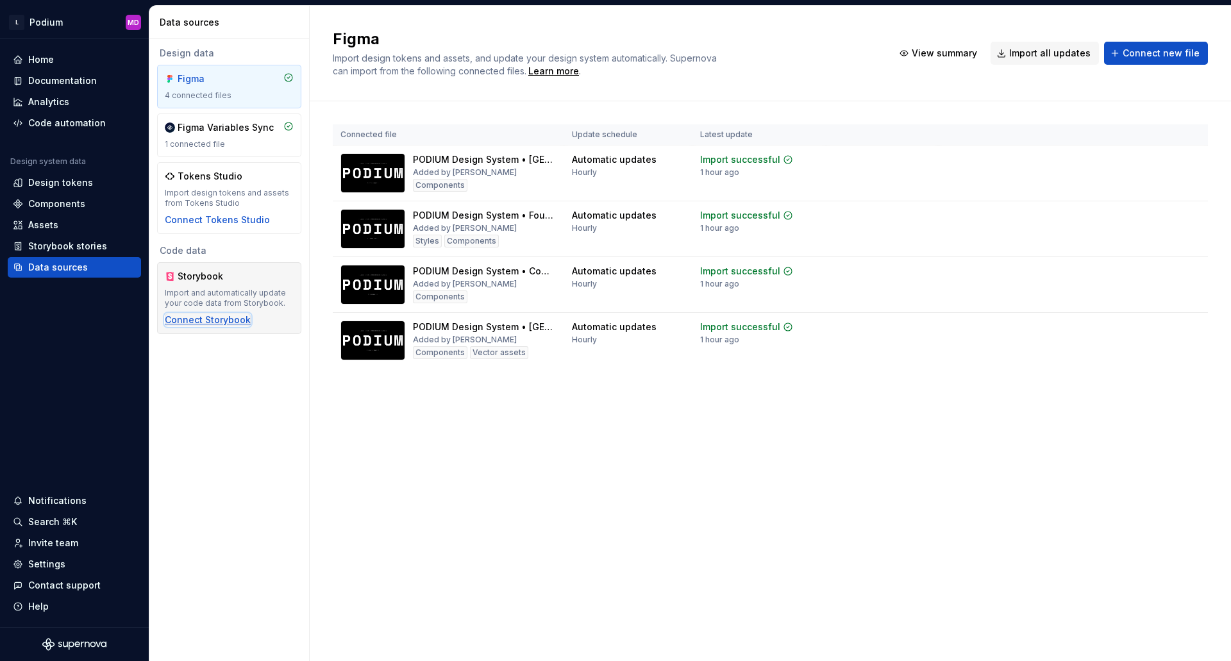
click at [225, 324] on div "Connect Storybook" at bounding box center [208, 319] width 86 height 13
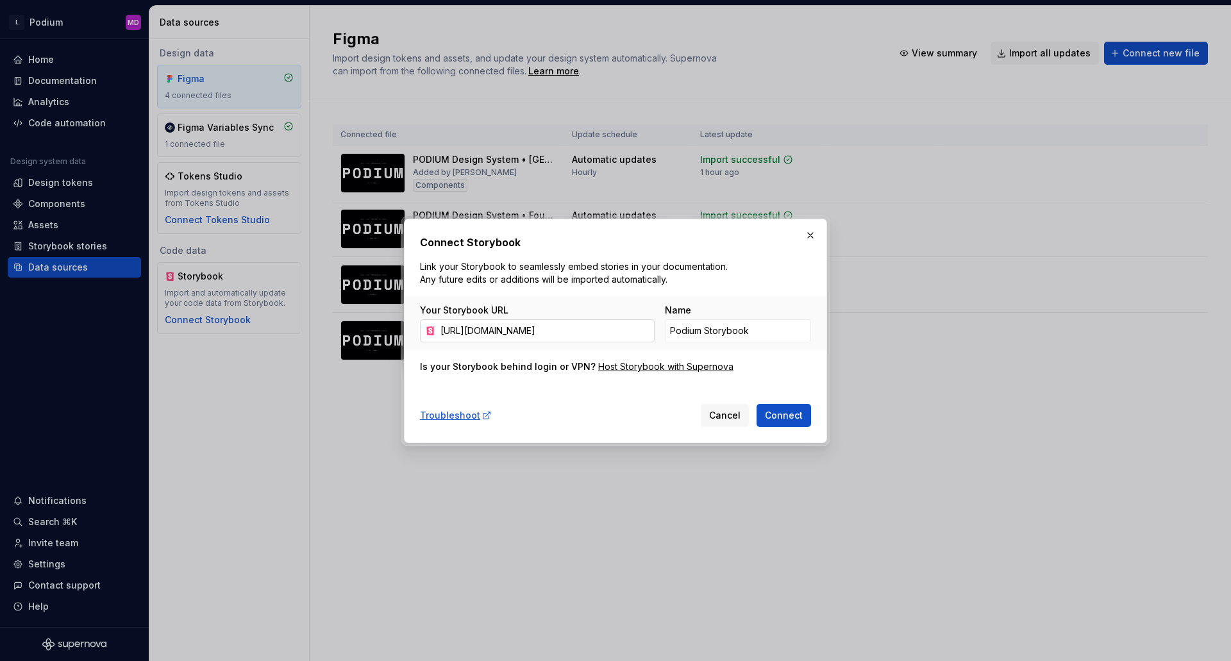
scroll to position [0, 301]
type input "[URL][DOMAIN_NAME]"
click at [787, 417] on span "Connect" at bounding box center [784, 415] width 38 height 13
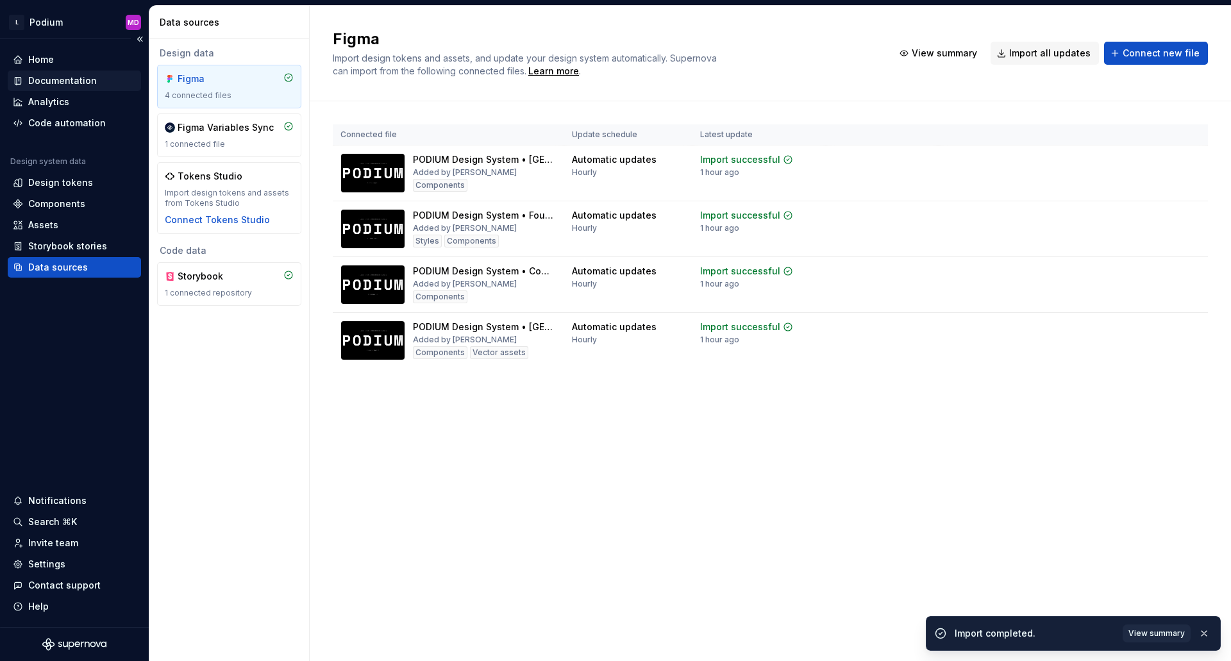
click at [85, 76] on div "Documentation" at bounding box center [62, 80] width 69 height 13
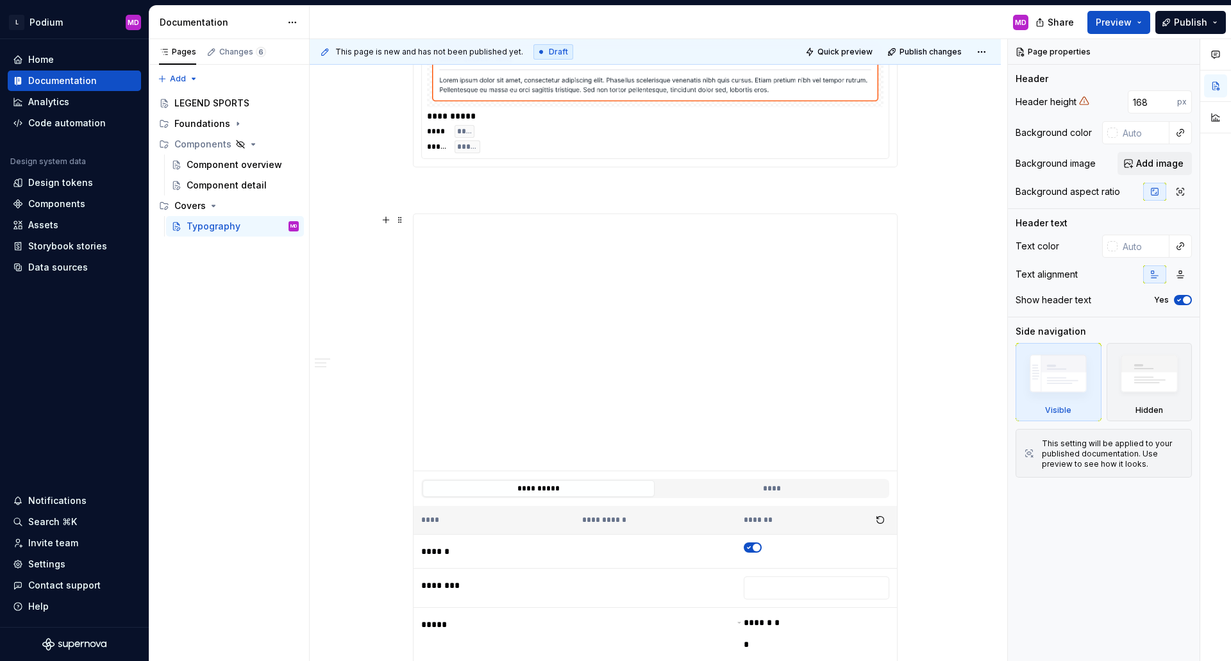
scroll to position [1863, 0]
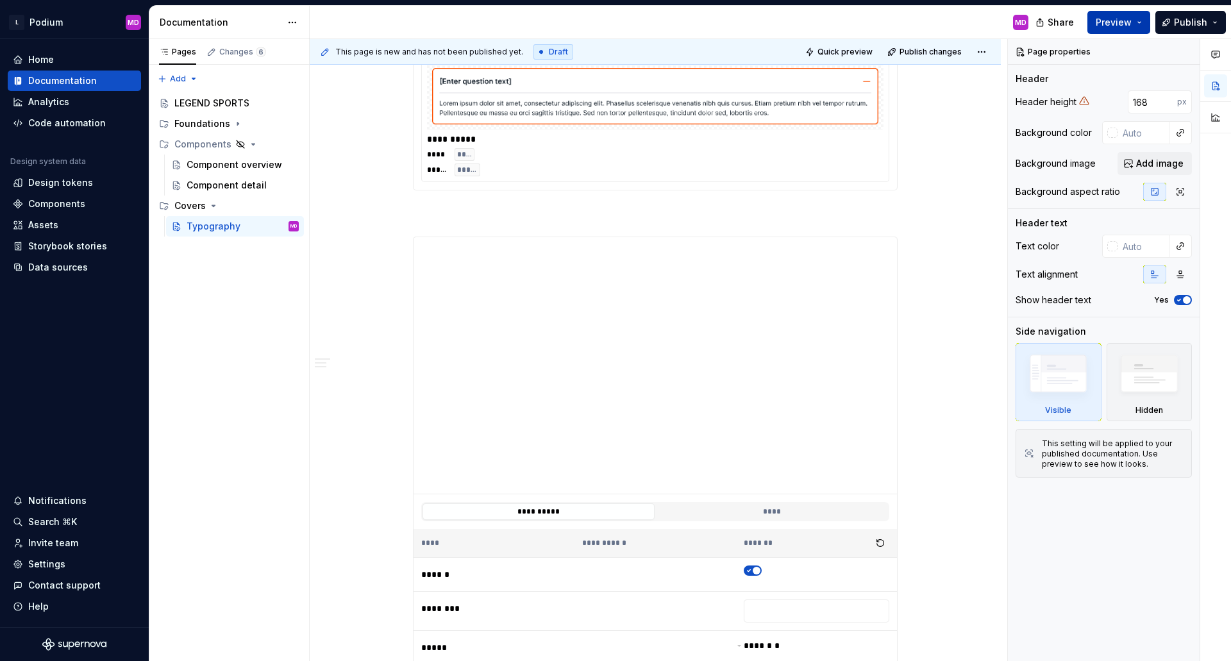
click at [1125, 19] on span "Preview" at bounding box center [1114, 22] width 36 height 13
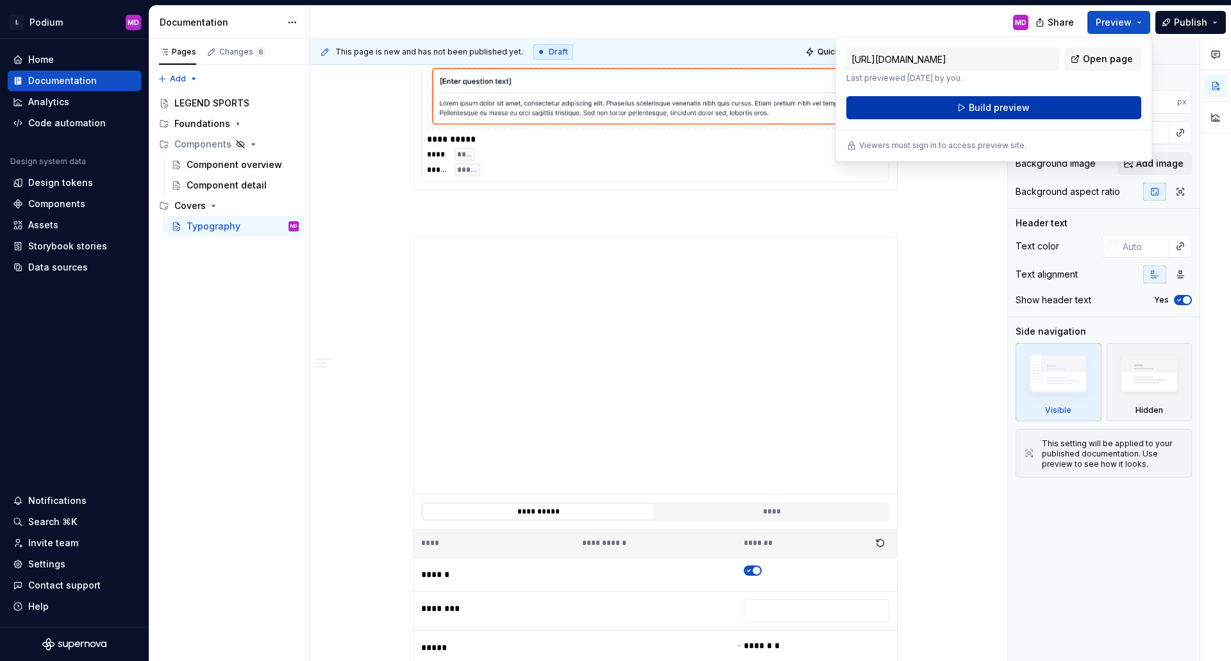
click at [1007, 108] on span "Build preview" at bounding box center [999, 107] width 61 height 13
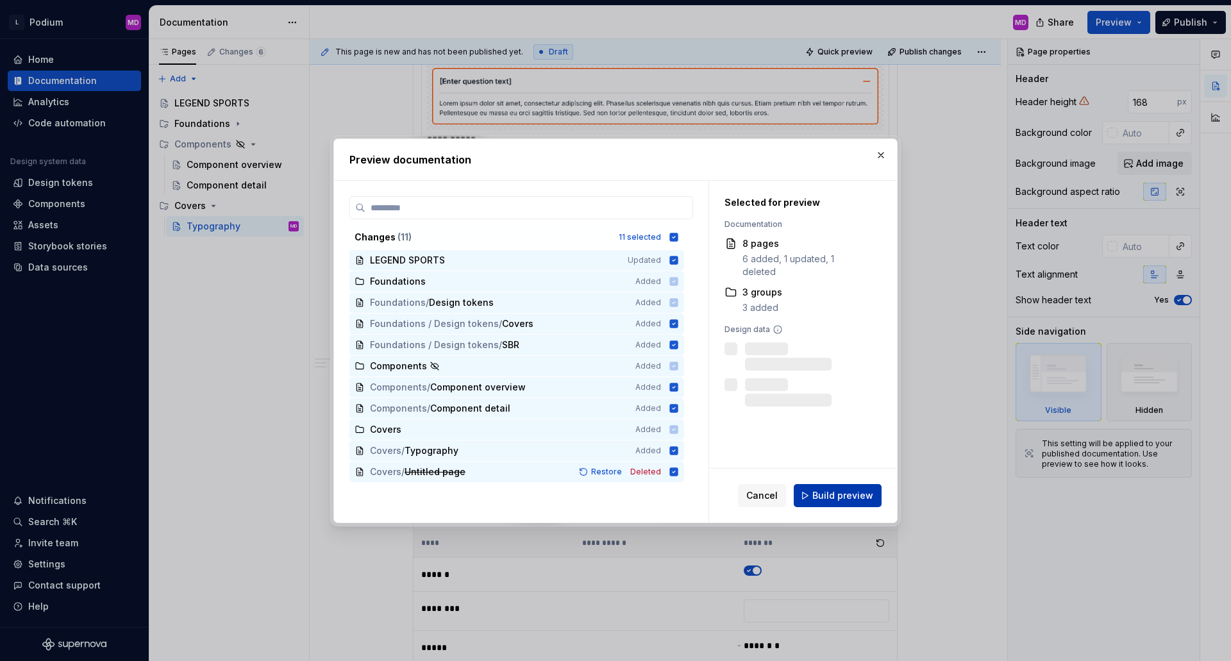
click at [845, 495] on span "Build preview" at bounding box center [842, 495] width 61 height 13
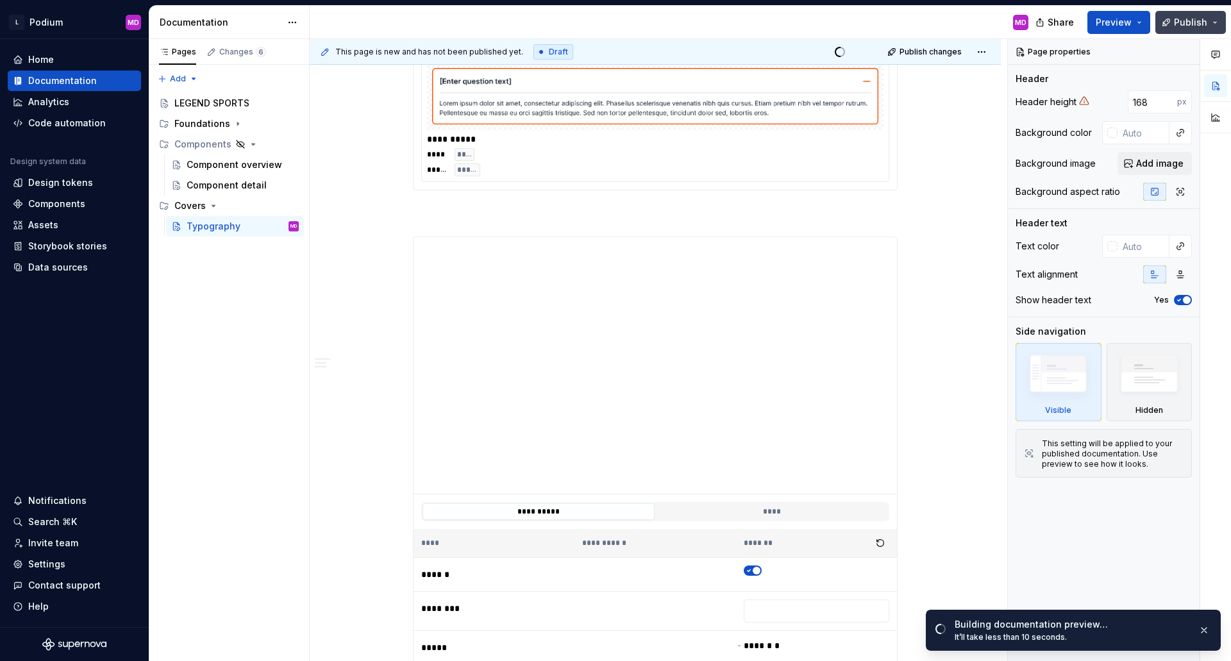
click at [1216, 21] on button "Publish" at bounding box center [1190, 22] width 71 height 23
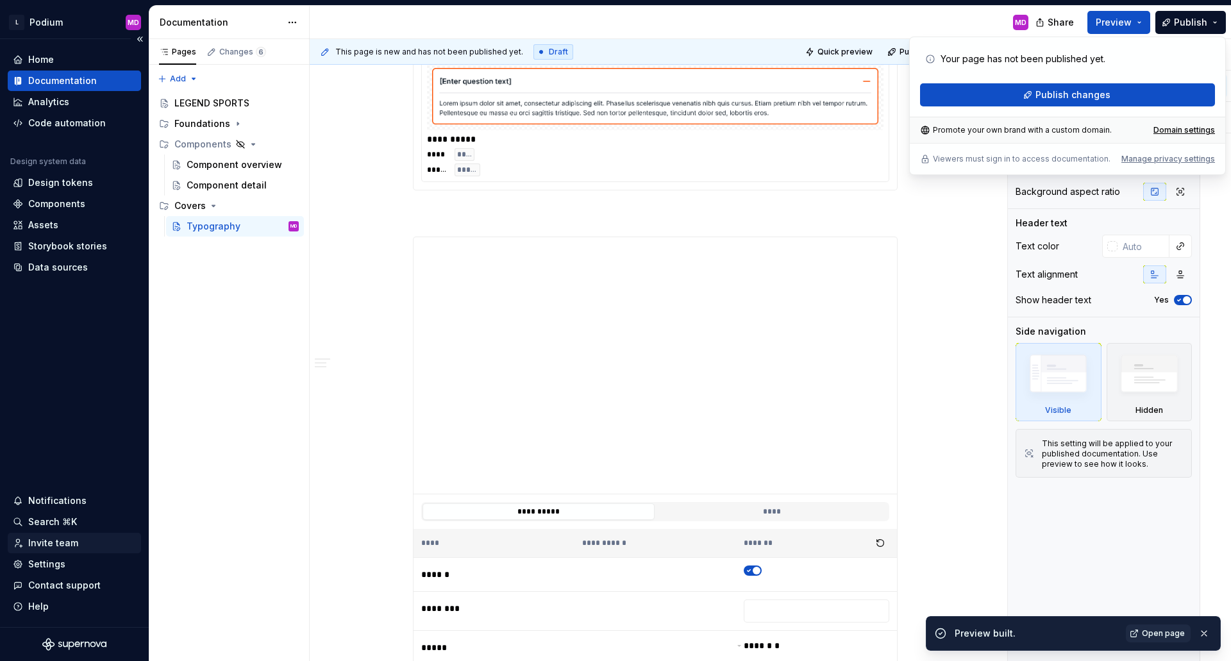
type textarea "*"
click at [58, 539] on div "Invite team" at bounding box center [53, 543] width 50 height 13
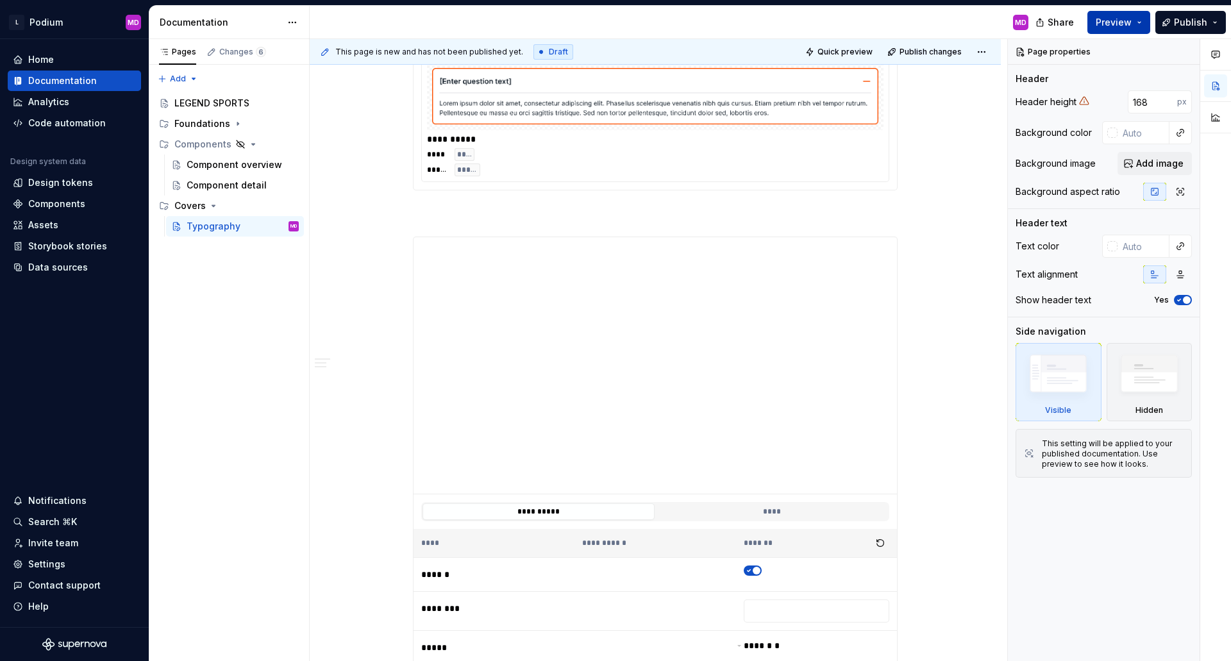
click at [1120, 21] on span "Preview" at bounding box center [1114, 22] width 36 height 13
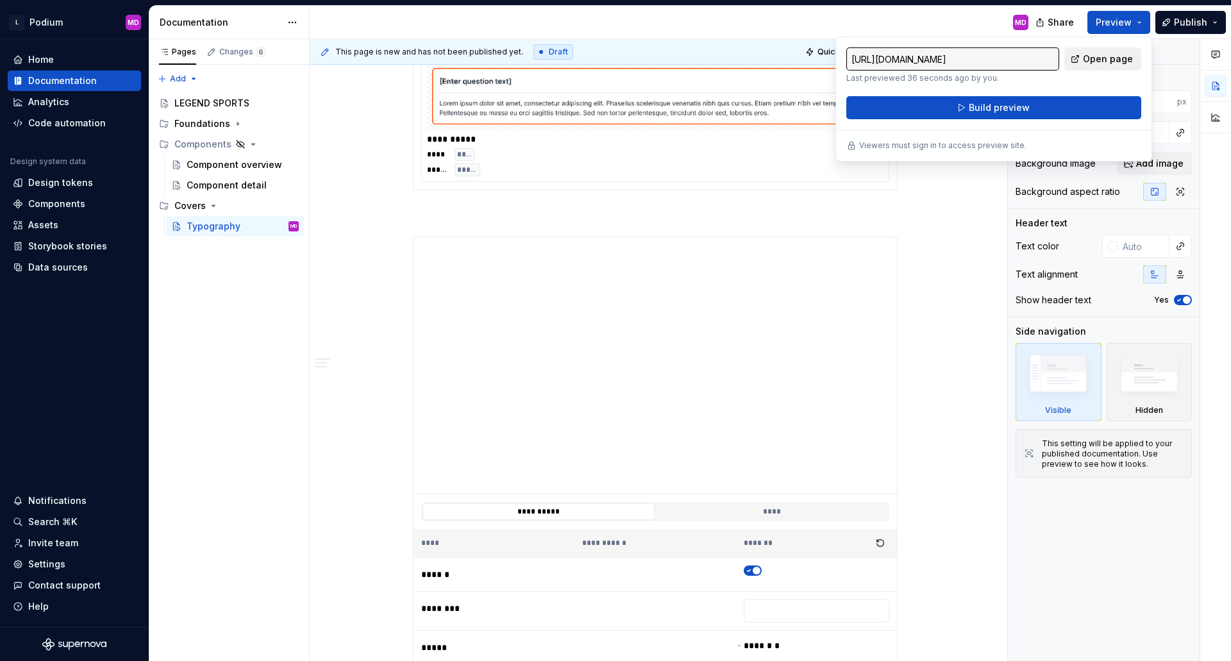
click at [1106, 62] on span "Open page" at bounding box center [1108, 59] width 50 height 13
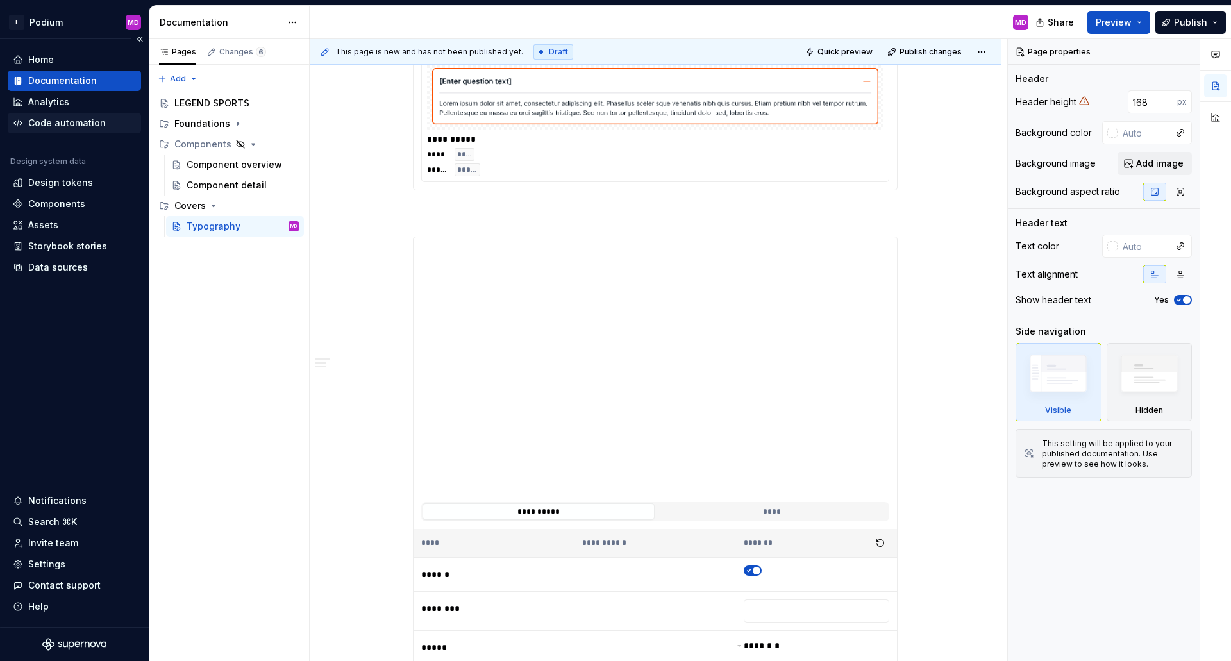
click at [64, 125] on div "Code automation" at bounding box center [67, 123] width 78 height 13
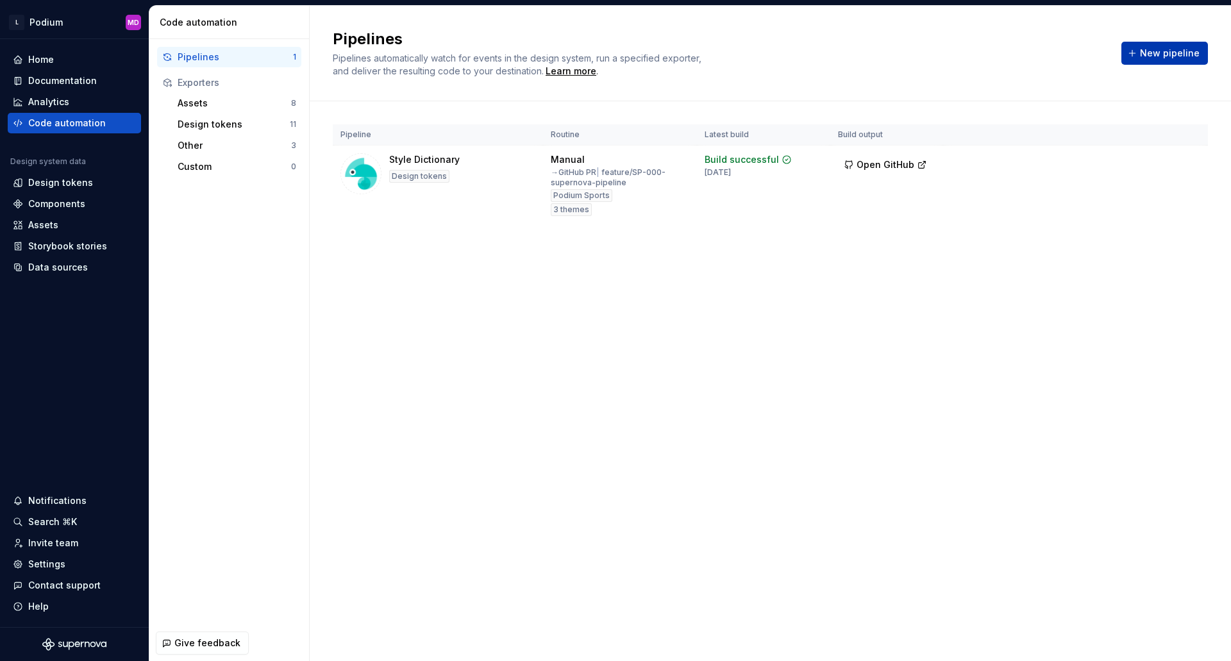
click at [1171, 52] on span "New pipeline" at bounding box center [1170, 53] width 60 height 13
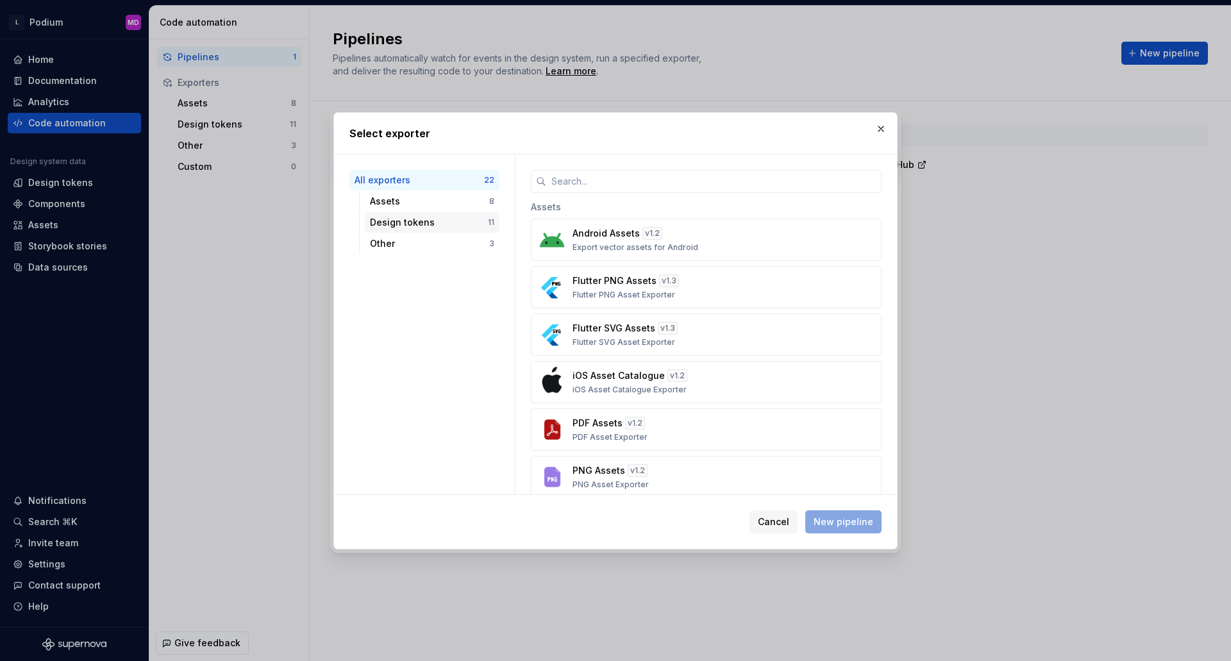
click at [410, 218] on div "Design tokens" at bounding box center [429, 222] width 118 height 13
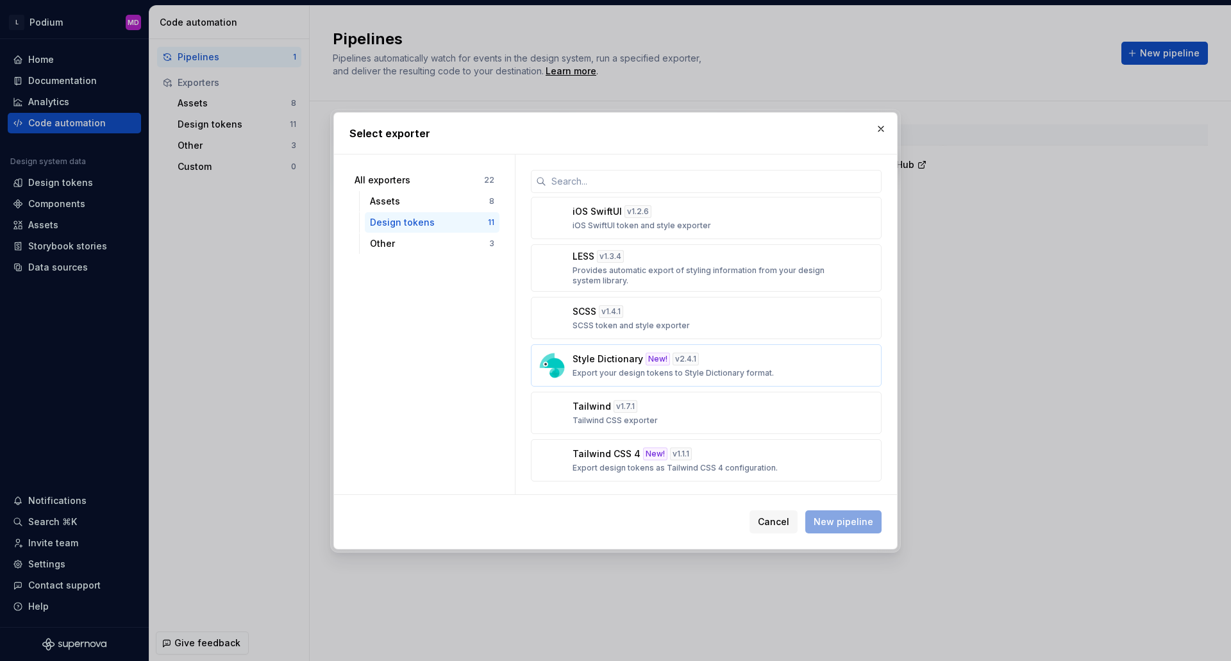
scroll to position [241, 0]
click at [710, 462] on p "Export design tokens as Tailwind CSS 4 configuration." at bounding box center [674, 465] width 205 height 10
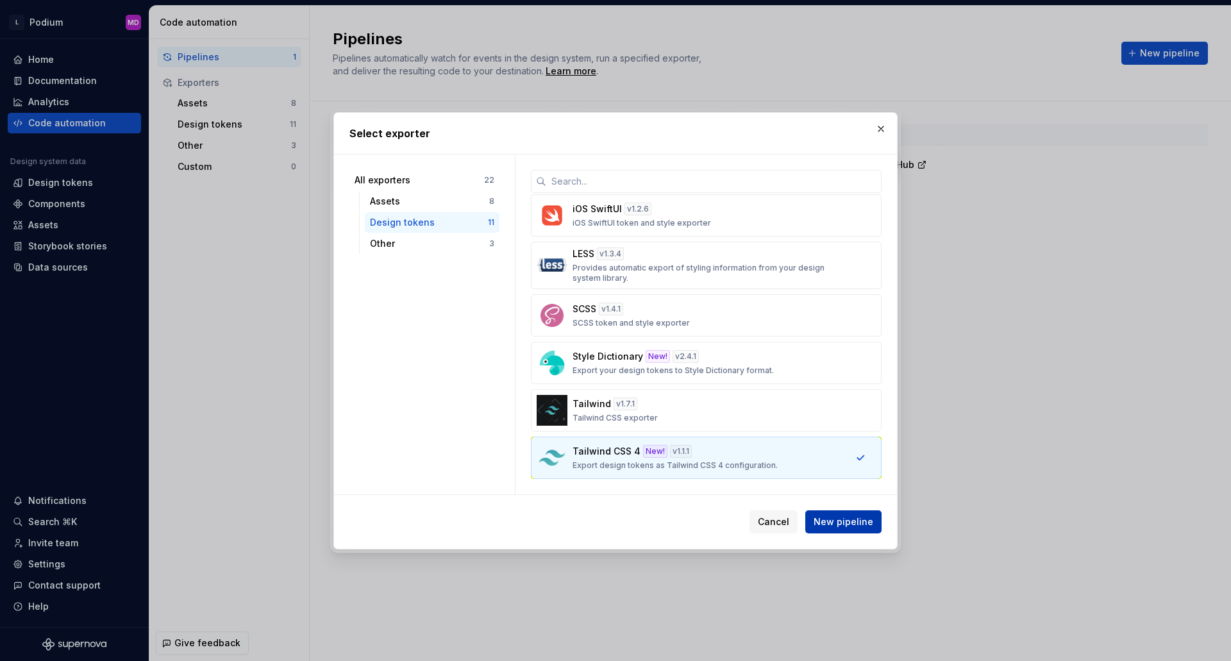
click at [845, 524] on span "New pipeline" at bounding box center [844, 521] width 60 height 13
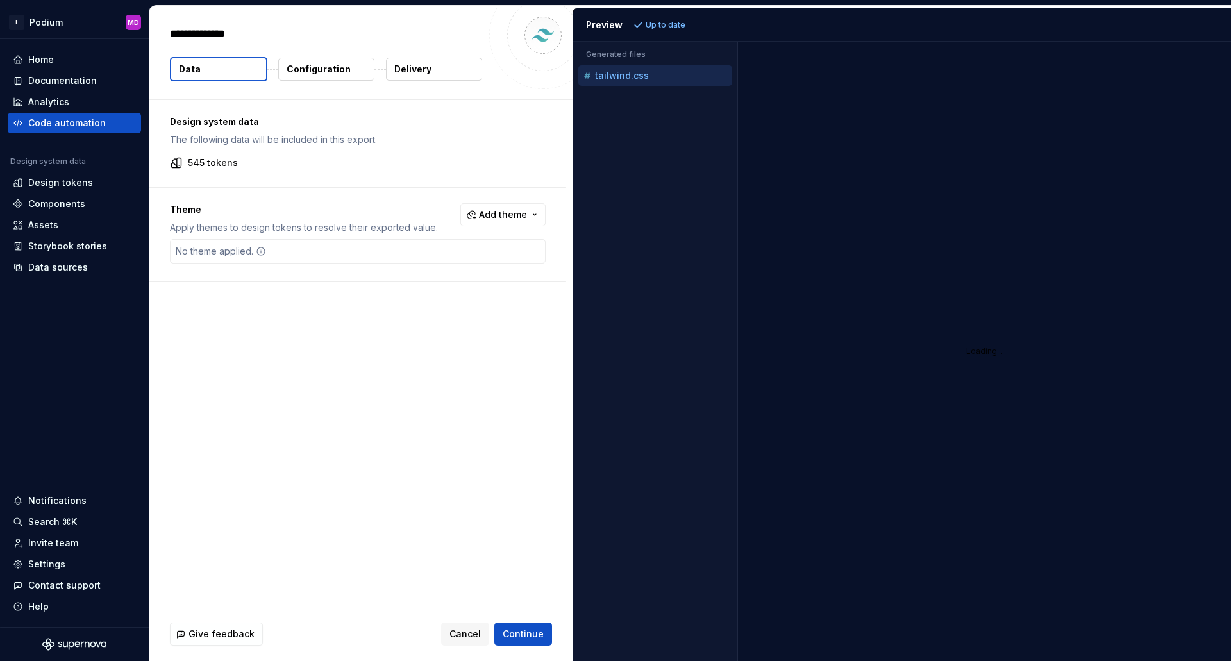
type textarea "*"
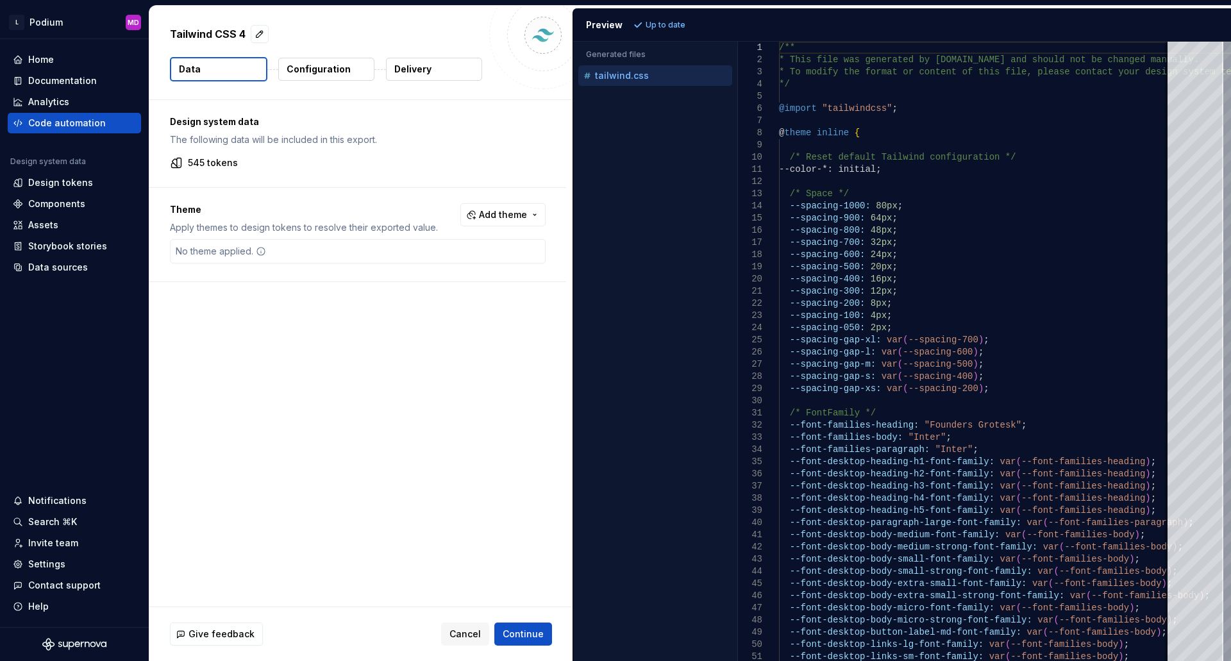
click at [317, 71] on p "Configuration" at bounding box center [319, 69] width 64 height 13
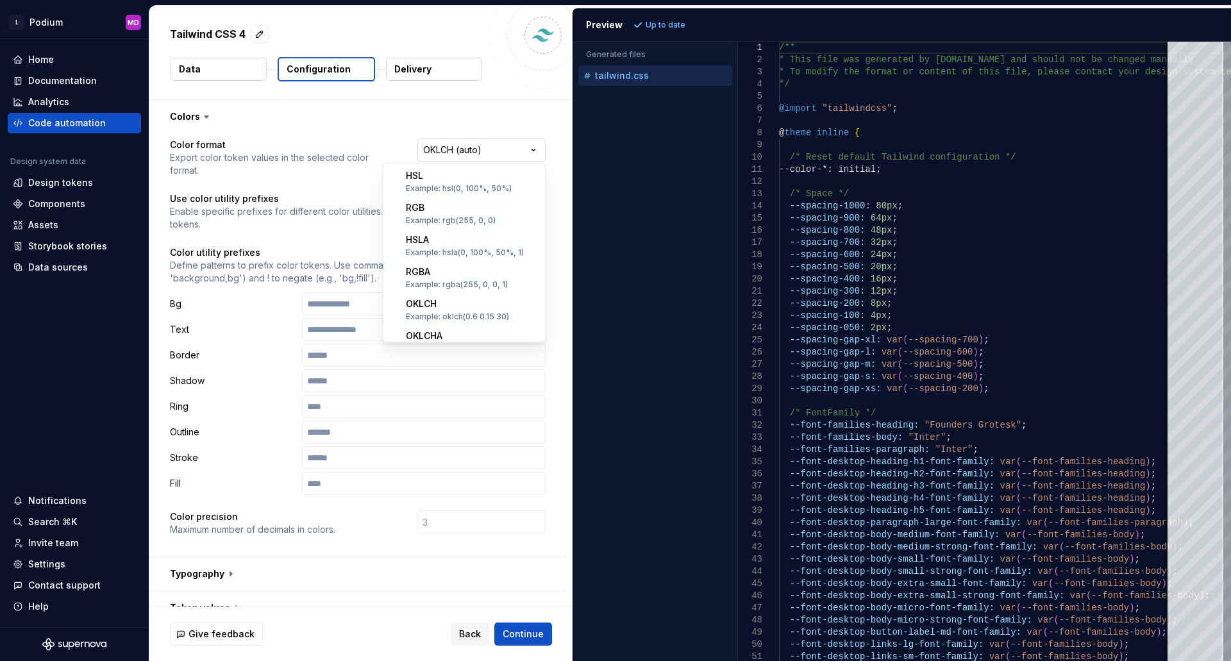
click at [471, 151] on html "**********" at bounding box center [615, 330] width 1231 height 661
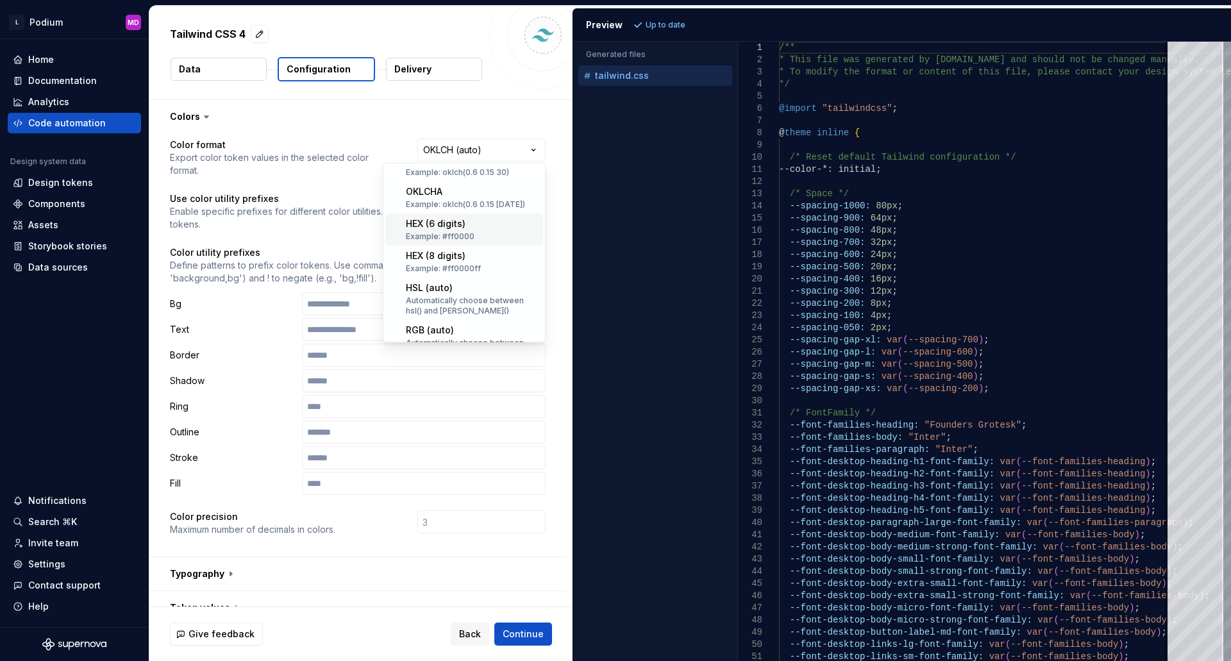
scroll to position [142, 0]
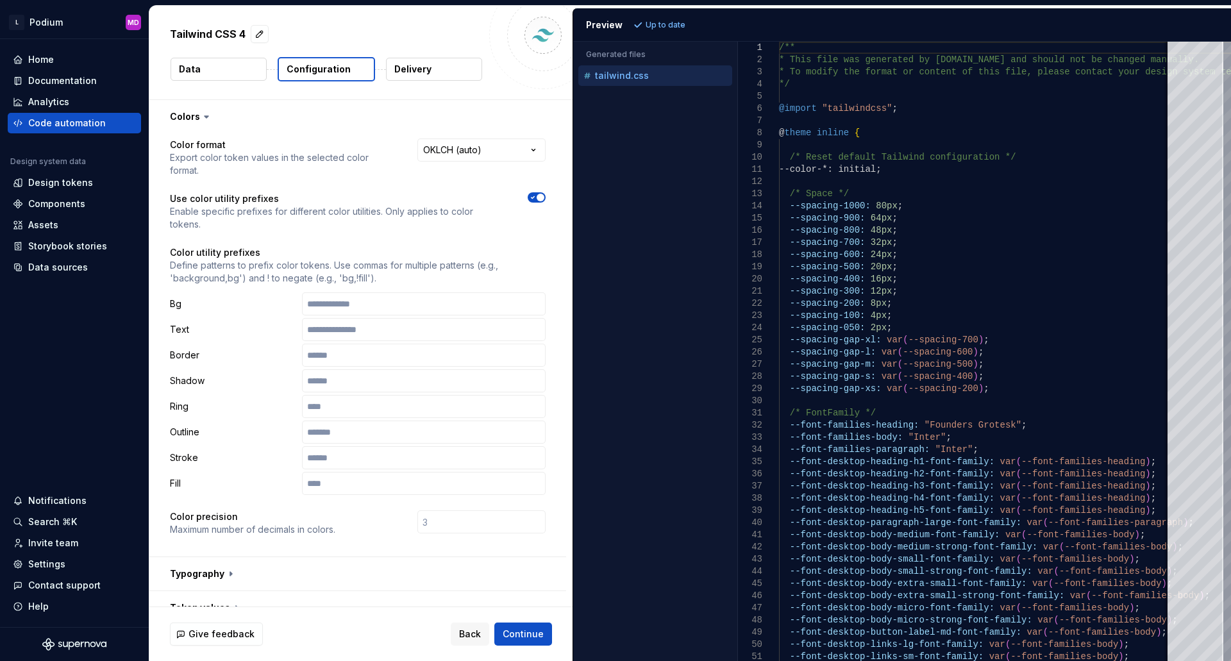
click at [322, 129] on html "**********" at bounding box center [615, 330] width 1231 height 661
click at [533, 198] on icon "button" at bounding box center [533, 198] width 10 height 8
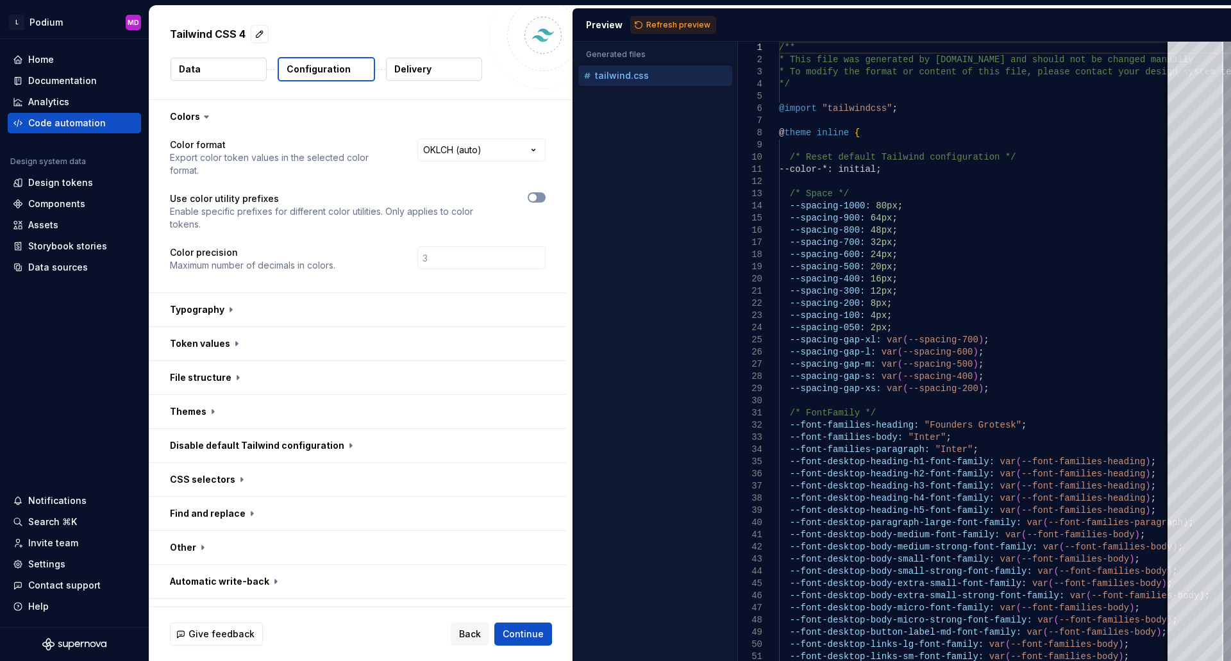
click at [537, 199] on icon "button" at bounding box center [533, 198] width 10 height 8
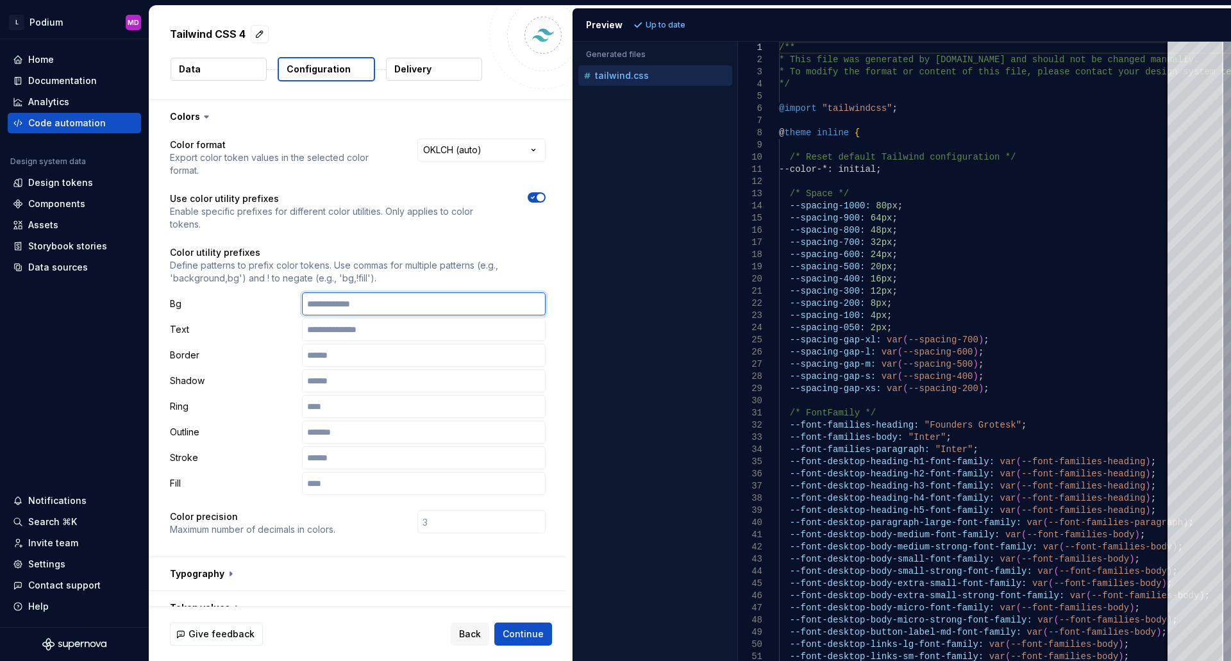
click at [336, 304] on input "text" at bounding box center [424, 303] width 244 height 23
click at [343, 322] on input "text" at bounding box center [424, 329] width 244 height 23
click at [346, 342] on div "Bg Text Border Shadow Ring Outline Stroke Fill" at bounding box center [358, 393] width 376 height 203
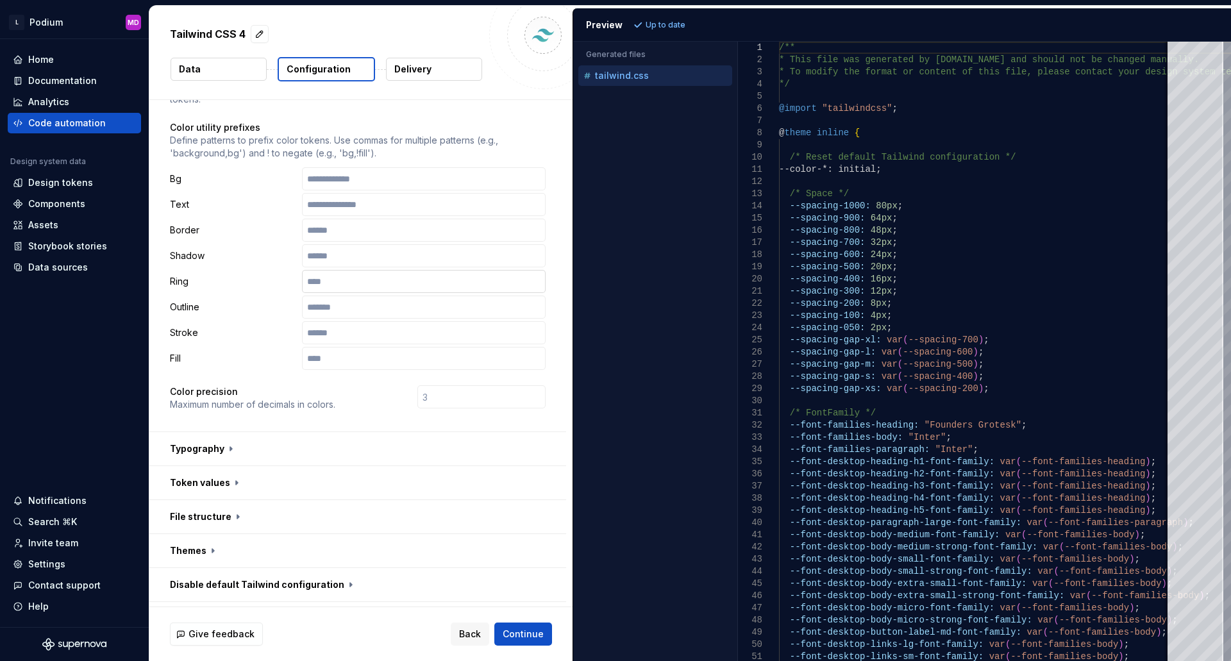
scroll to position [128, 0]
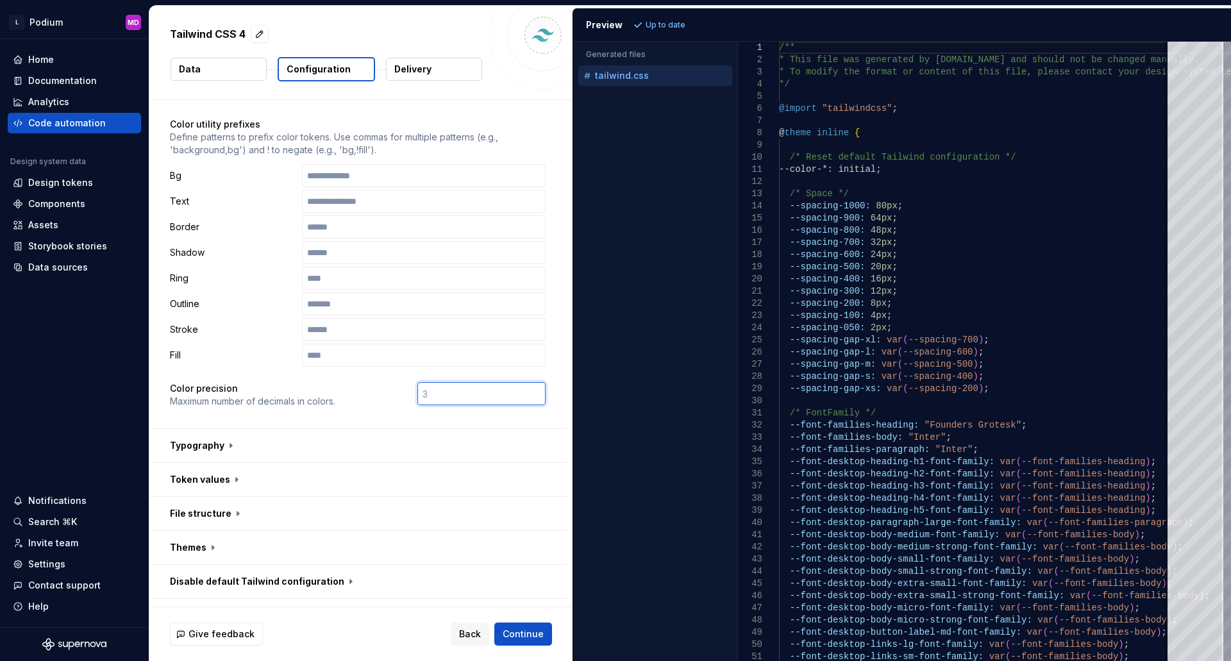
click at [428, 394] on input "number" at bounding box center [481, 393] width 128 height 23
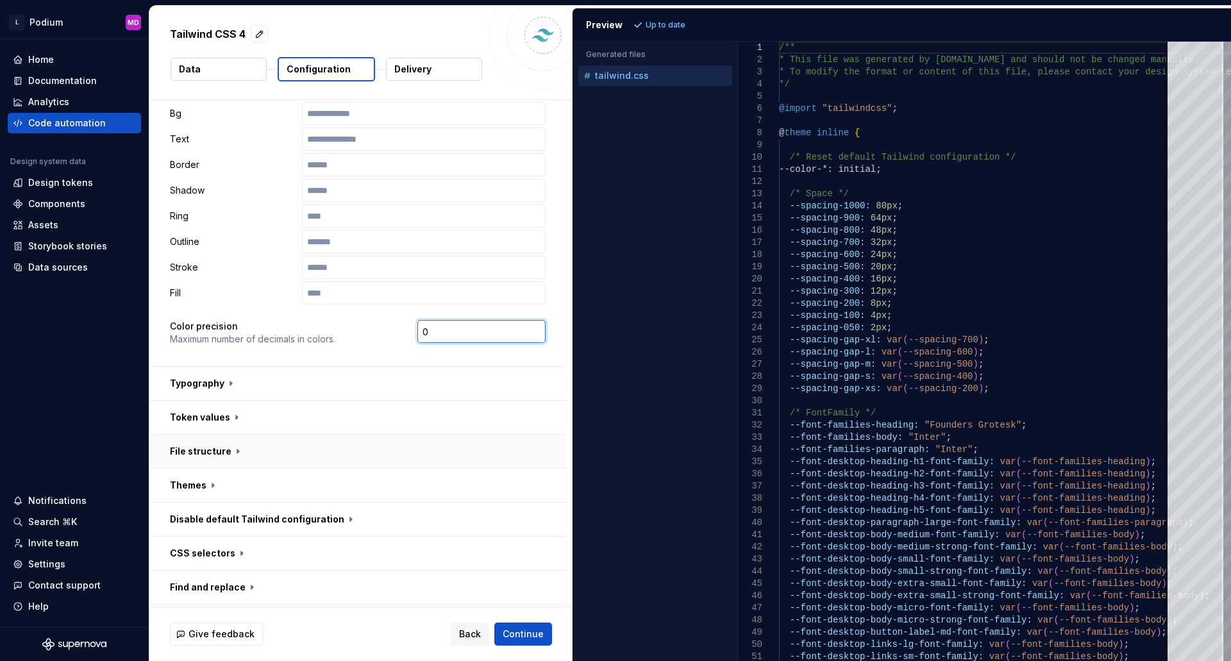
scroll to position [256, 0]
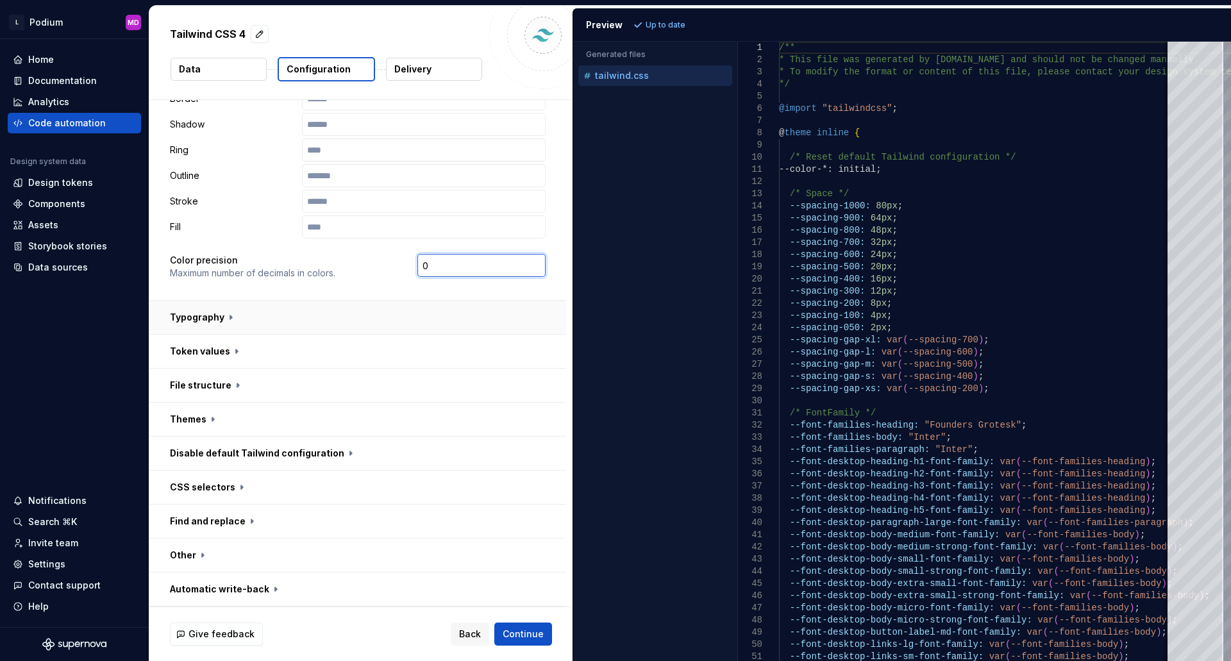
type input "0"
click at [216, 316] on button "button" at bounding box center [357, 317] width 417 height 33
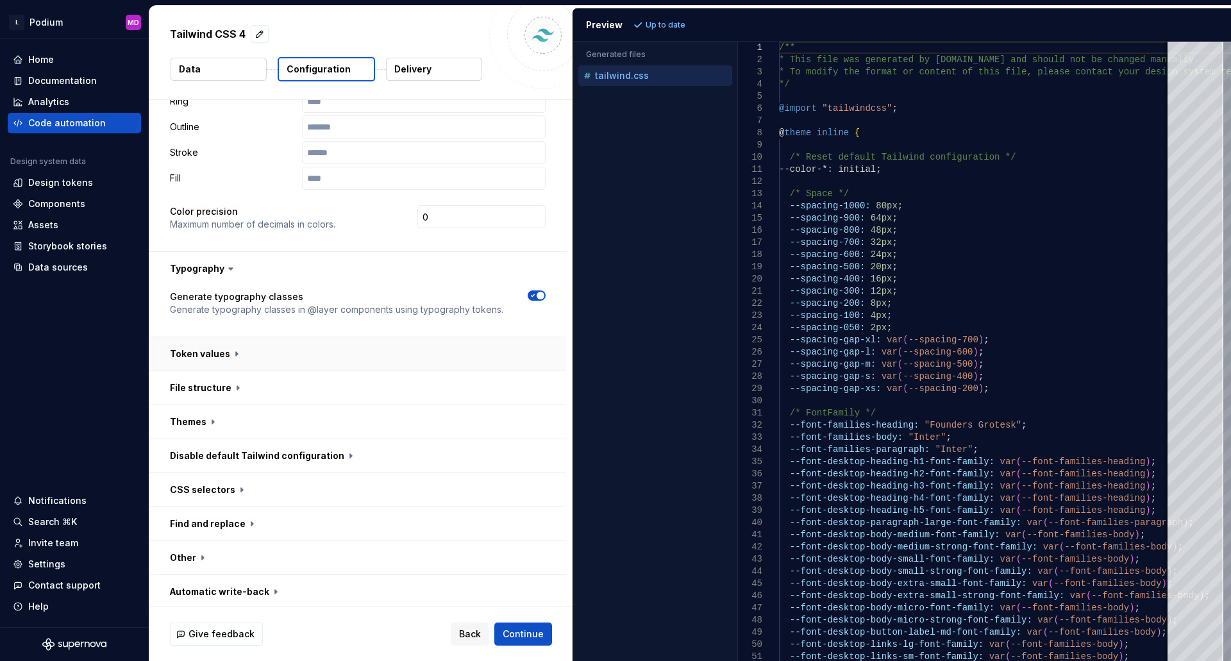
scroll to position [308, 0]
click at [203, 418] on button "button" at bounding box center [357, 419] width 417 height 33
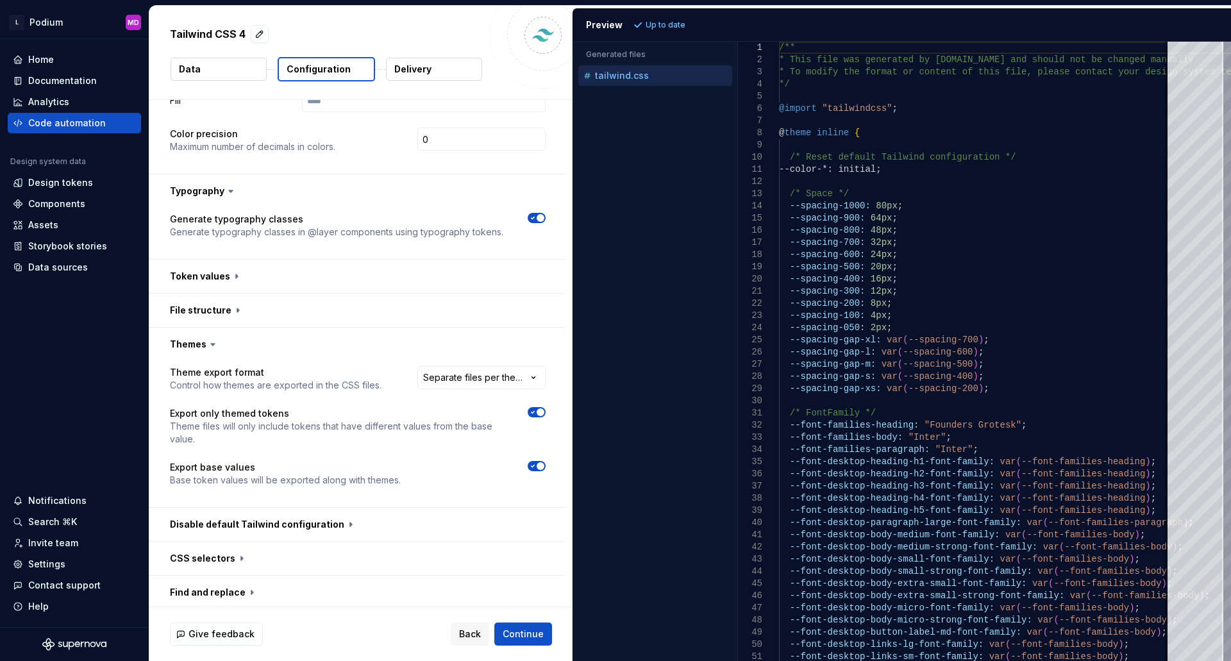
scroll to position [454, 0]
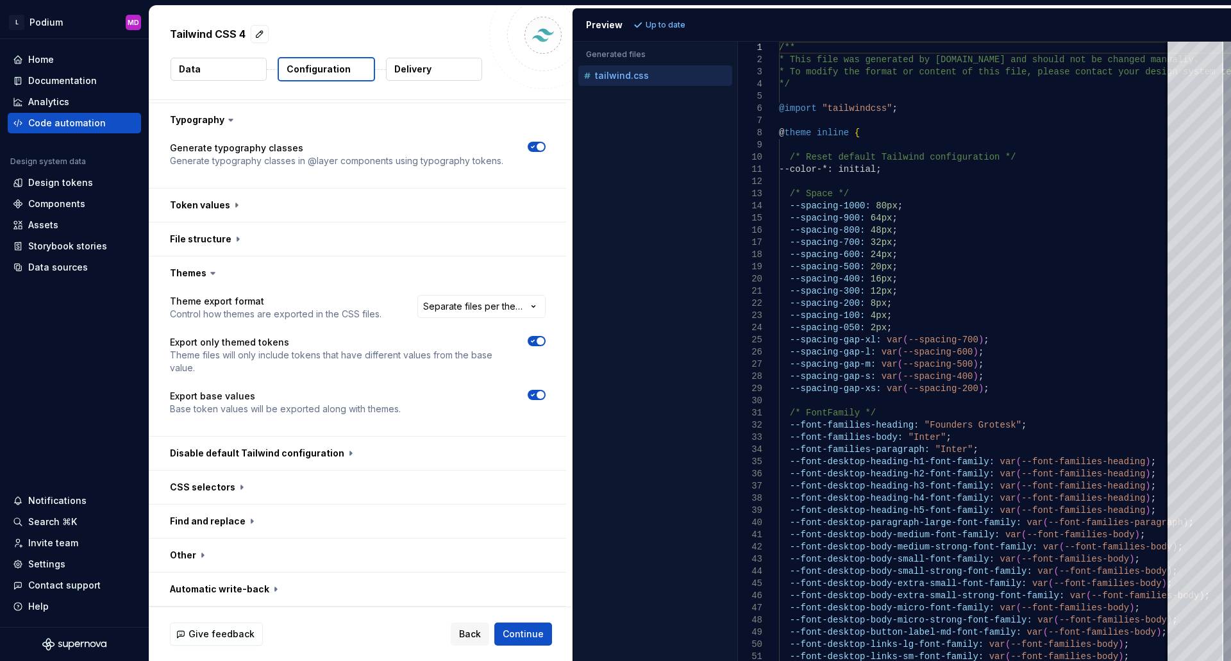
click at [417, 72] on p "Delivery" at bounding box center [412, 69] width 37 height 13
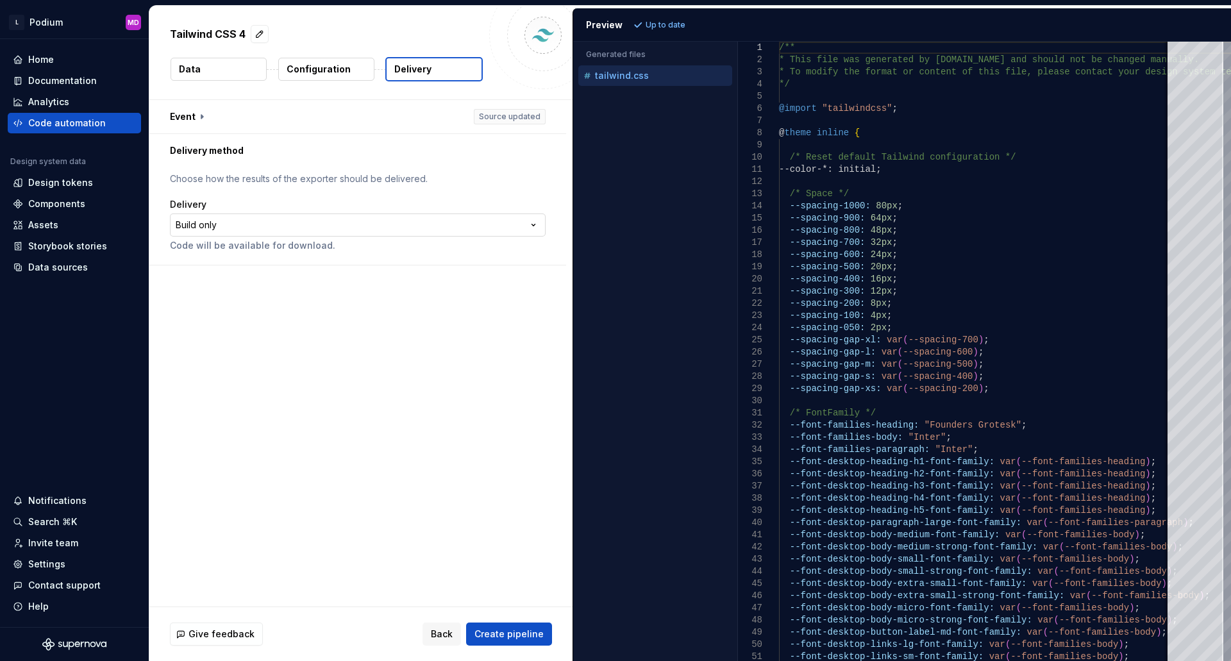
click at [269, 226] on html "**********" at bounding box center [615, 330] width 1231 height 661
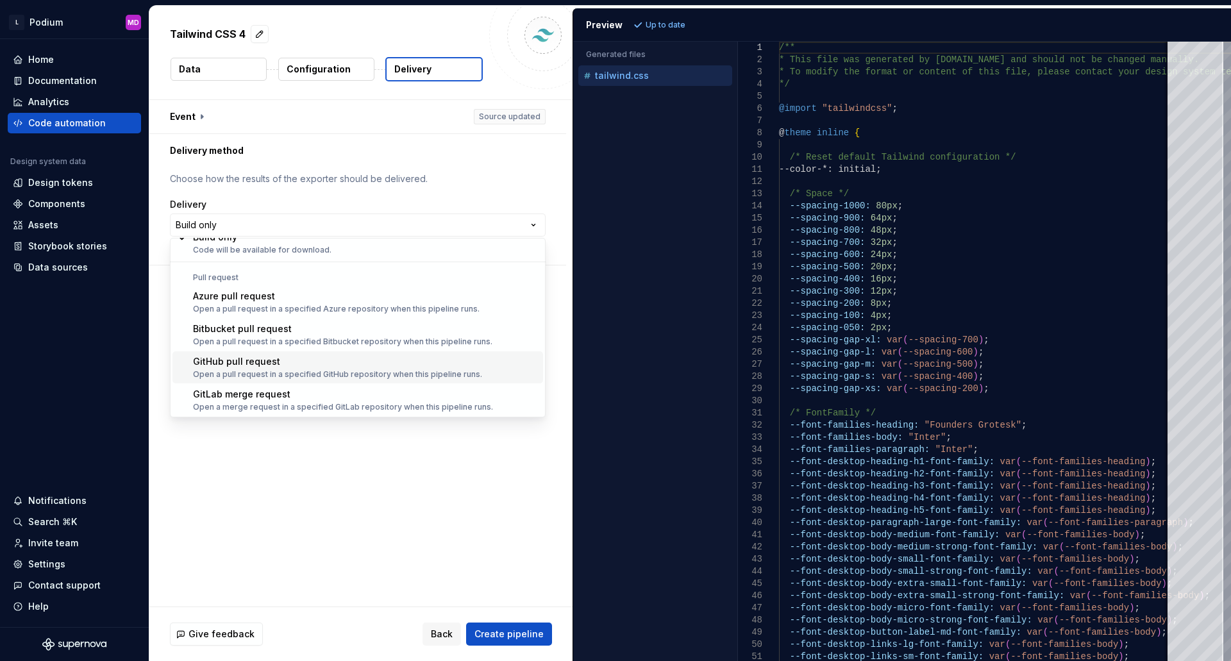
scroll to position [36, 0]
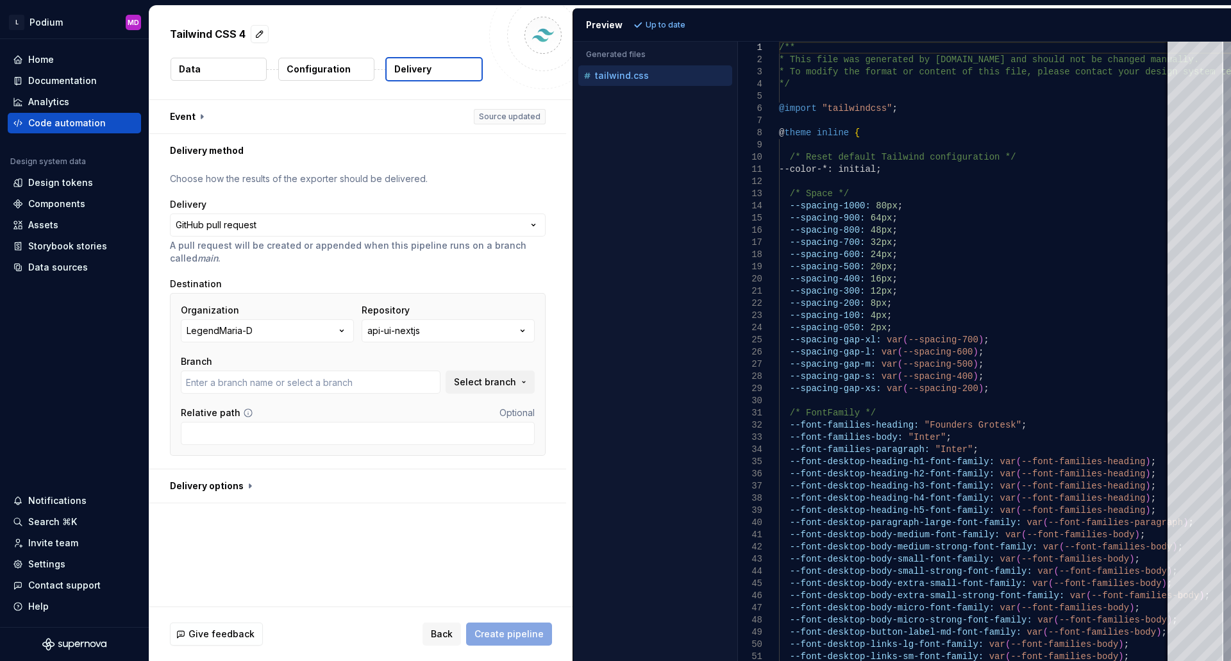
type input "main"
click at [420, 334] on div "api-ui-nextjs" at bounding box center [393, 330] width 53 height 13
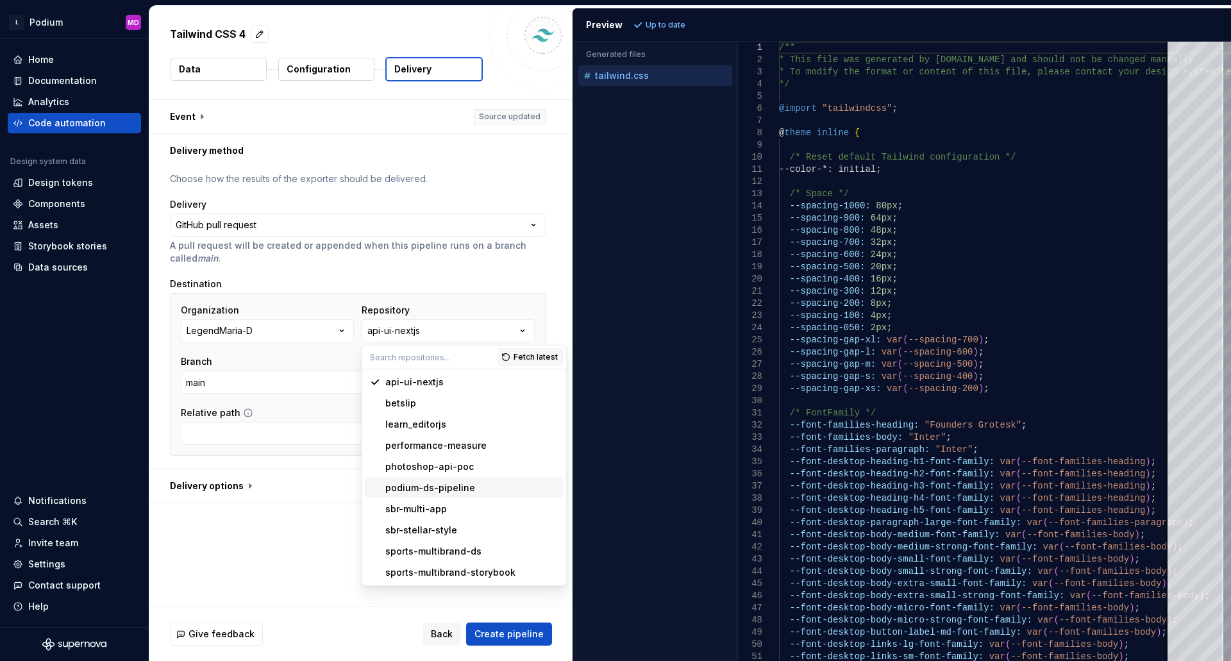
click at [434, 483] on div "podium-ds-pipeline" at bounding box center [430, 487] width 90 height 13
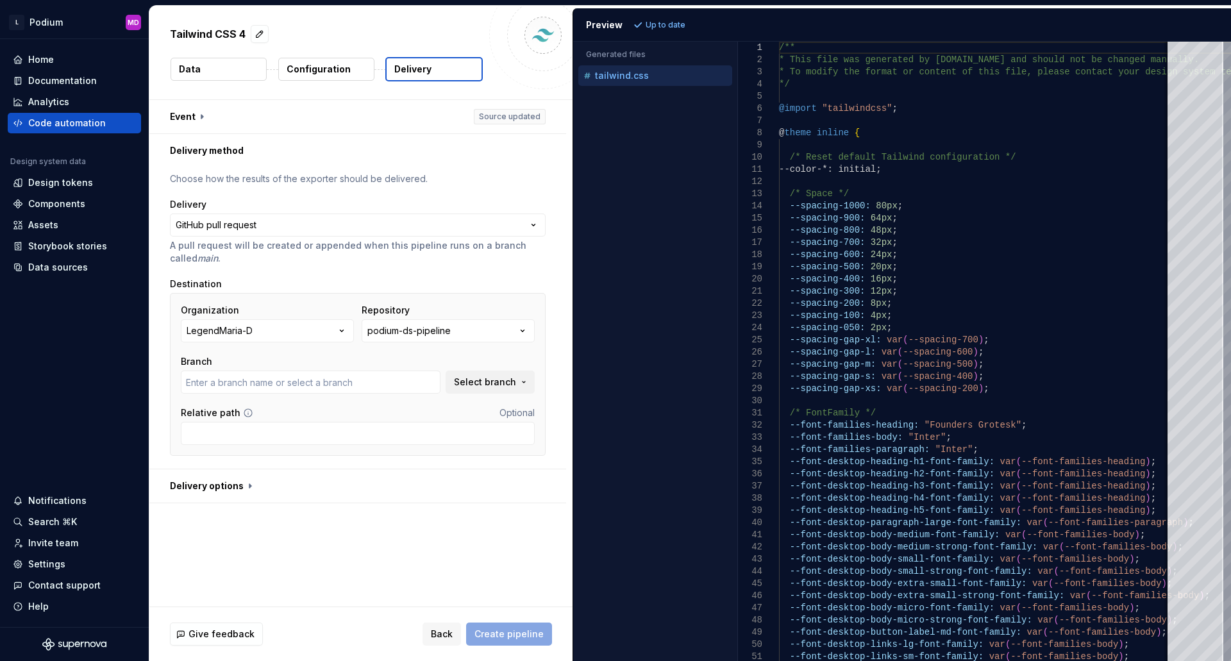
type input "feature/SP-000-supernova-assets"
click at [487, 380] on span "Select branch" at bounding box center [485, 382] width 62 height 13
click at [298, 569] on div "**********" at bounding box center [360, 353] width 423 height 506
click at [199, 109] on button "button" at bounding box center [357, 116] width 417 height 33
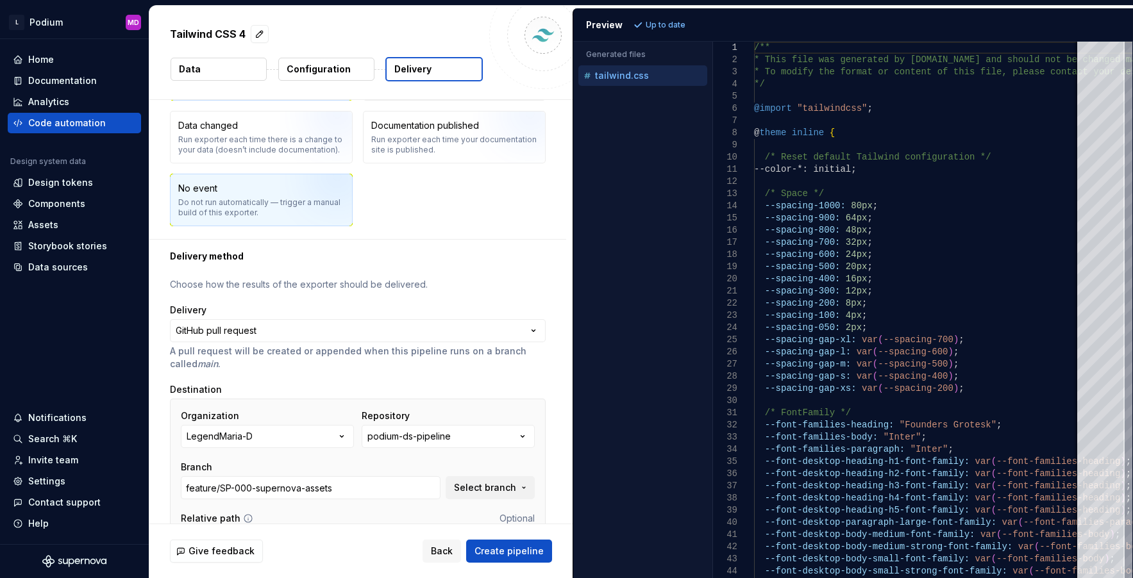
scroll to position [201, 0]
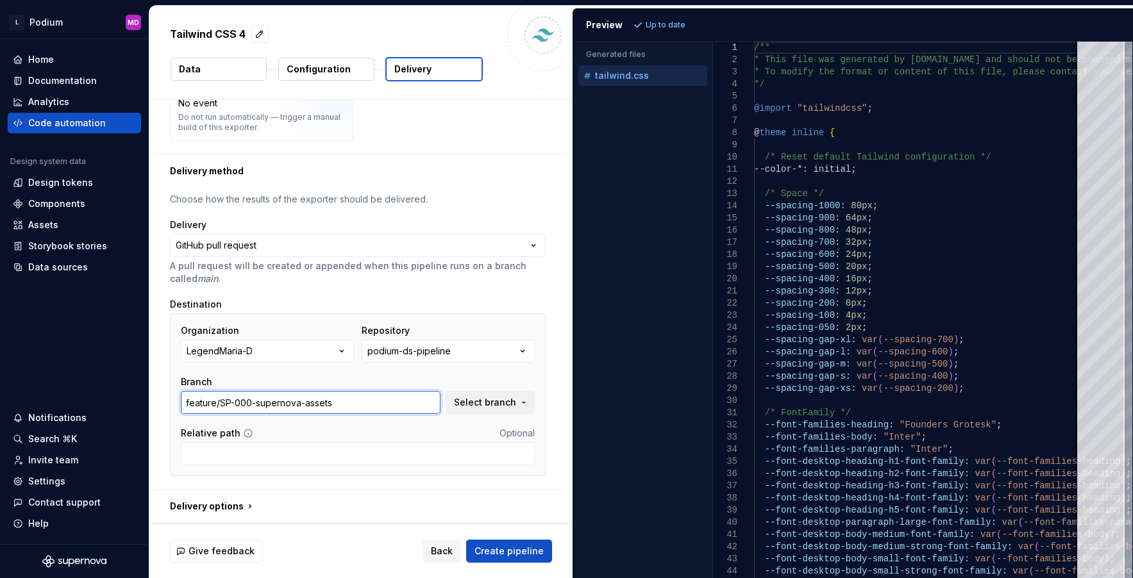
click at [210, 410] on input "feature/SP-000-supernova-assets" at bounding box center [311, 402] width 260 height 23
click at [206, 406] on input "feature/SP-000-supernova-assets" at bounding box center [311, 402] width 260 height 23
click at [280, 403] on input "feature/SP-000-supernova-assets" at bounding box center [311, 402] width 260 height 23
click at [344, 410] on input "feature/SP-000-supernova-assets" at bounding box center [311, 402] width 260 height 23
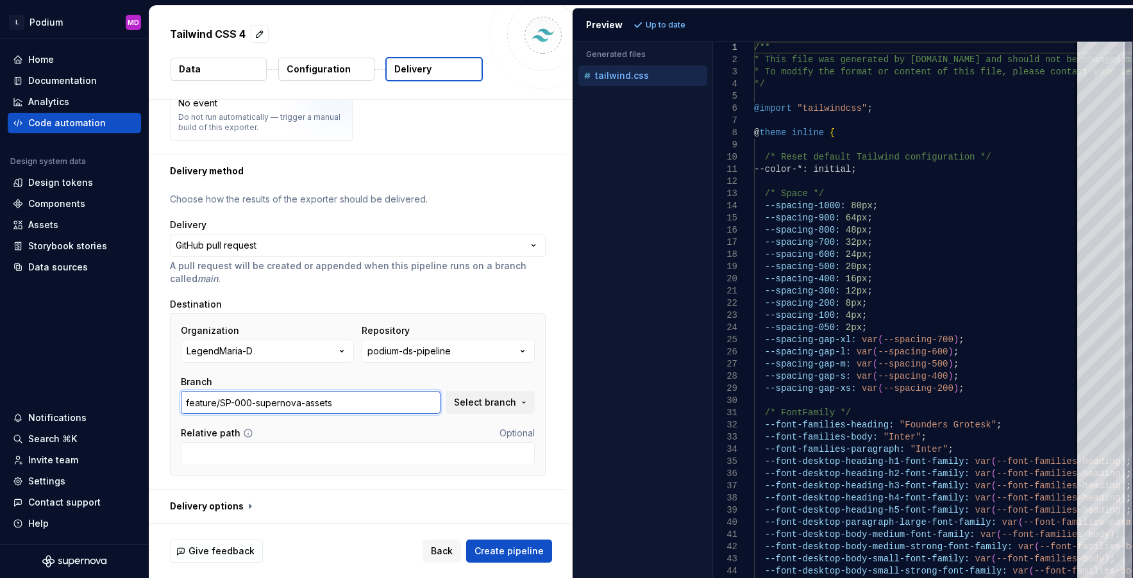
drag, startPoint x: 379, startPoint y: 408, endPoint x: 174, endPoint y: 401, distance: 204.6
click at [174, 401] on div "Organization LegendMaria-D Repository podium-ds-pipeline Branch feature/SP-000-…" at bounding box center [358, 394] width 376 height 163
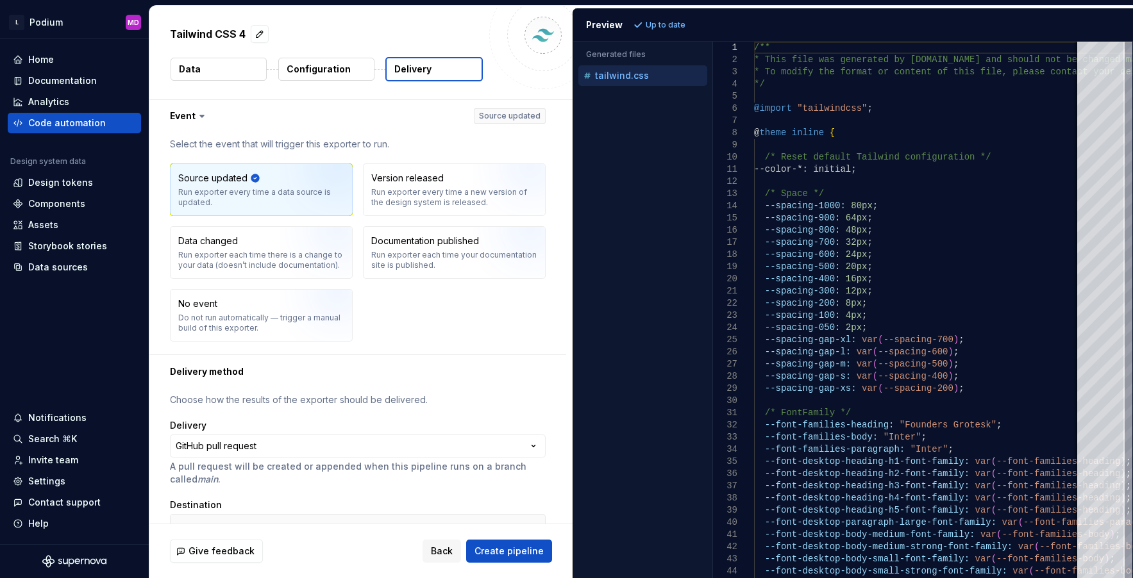
scroll to position [0, 0]
click at [446, 547] on span "Back" at bounding box center [442, 551] width 22 height 13
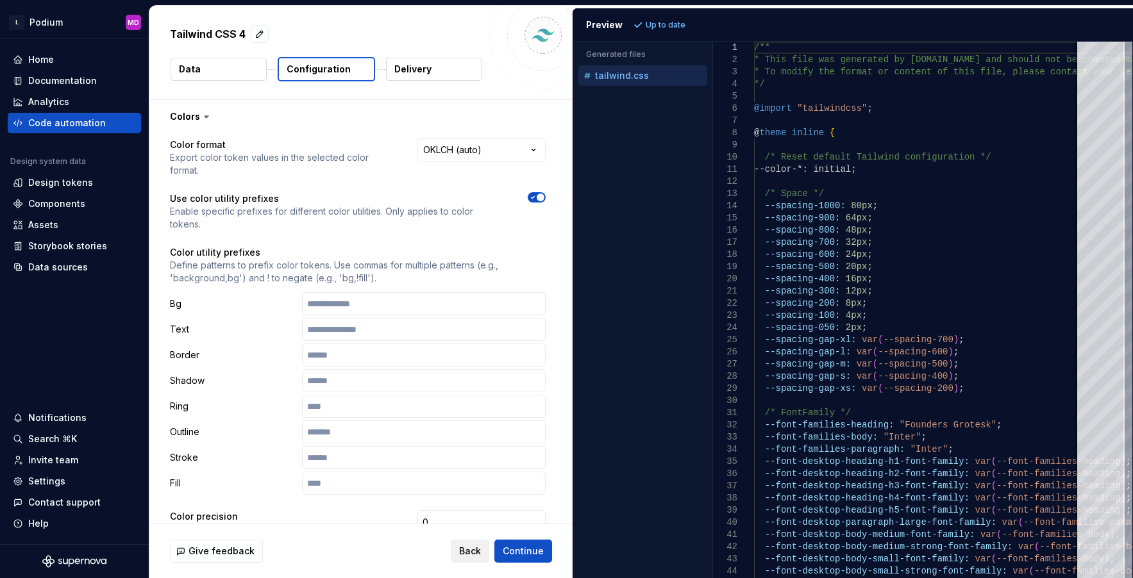
click at [465, 555] on span "Back" at bounding box center [470, 551] width 22 height 13
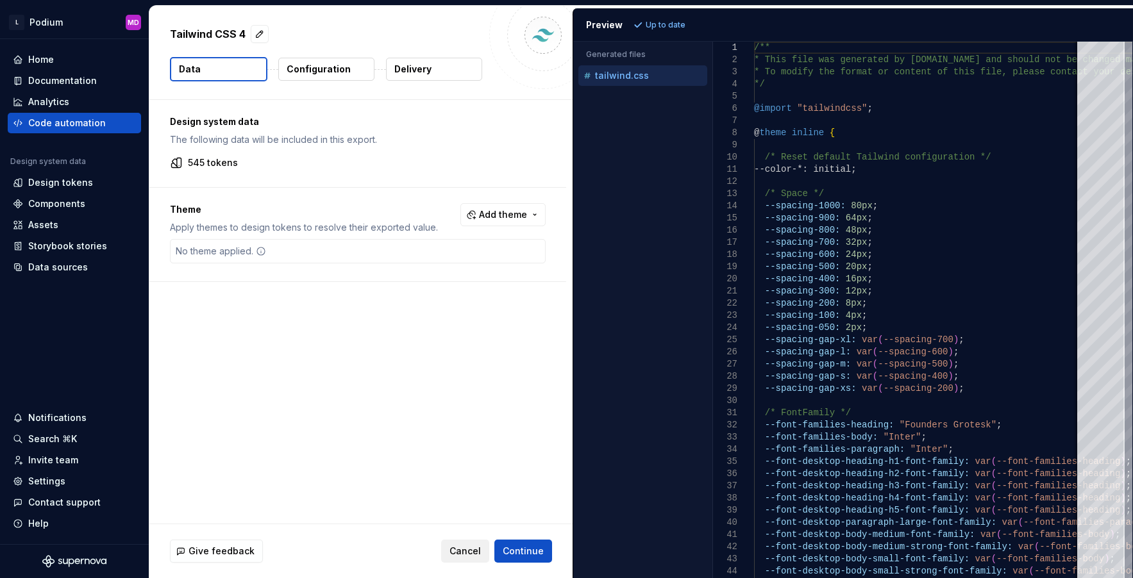
click at [466, 555] on span "Cancel" at bounding box center [464, 551] width 31 height 13
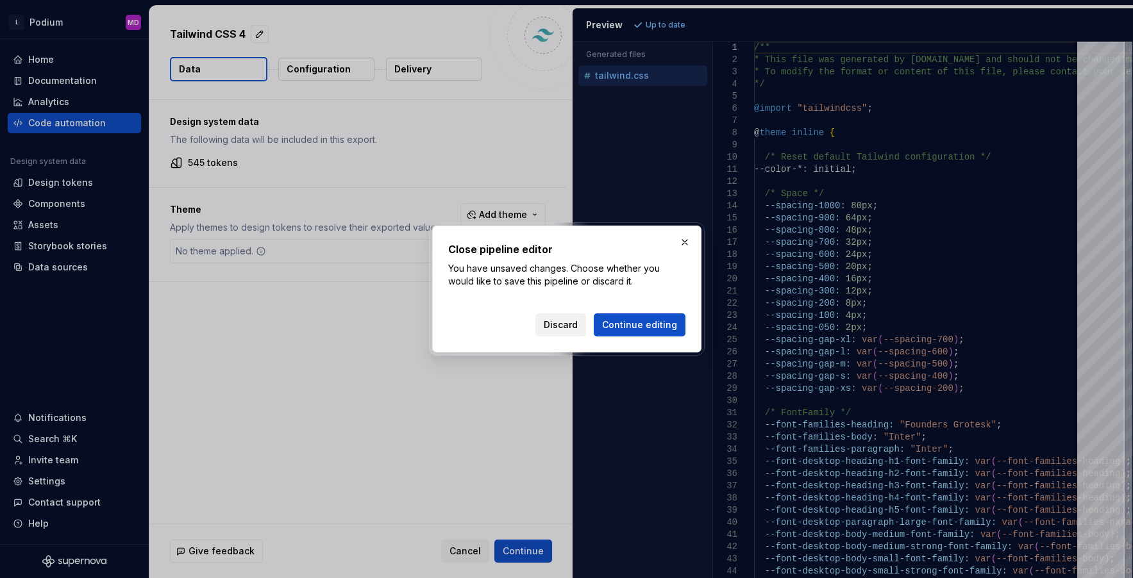
click at [558, 319] on span "Discard" at bounding box center [561, 325] width 34 height 13
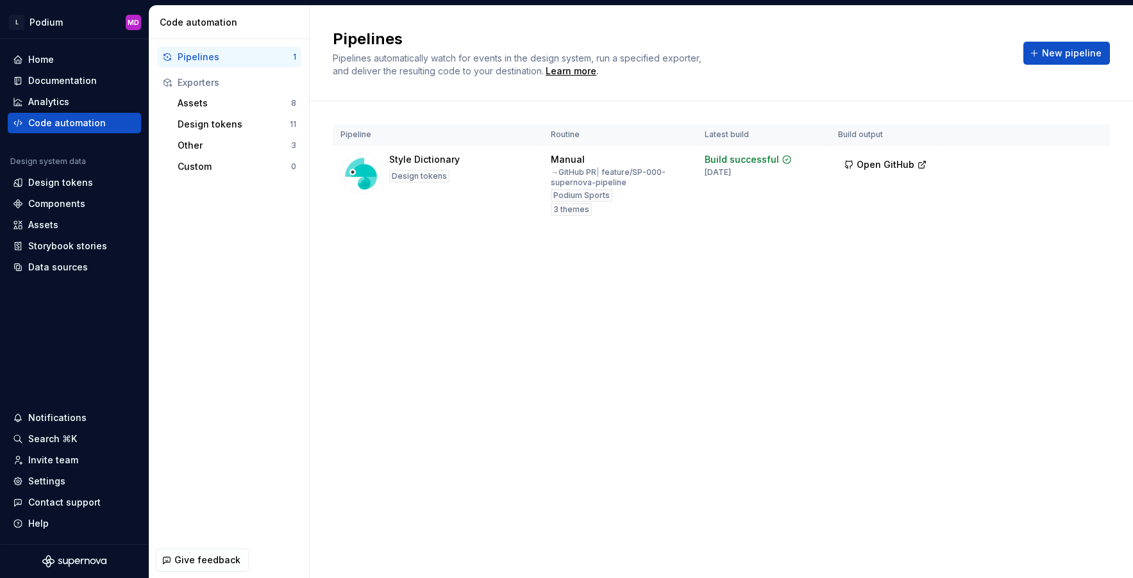
click at [630, 428] on div "Pipelines Pipelines automatically watch for events in the design system, run a …" at bounding box center [721, 292] width 823 height 572
click at [39, 19] on html "L Podium MD Home Documentation Analytics Code automation Design system data Des…" at bounding box center [566, 289] width 1133 height 578
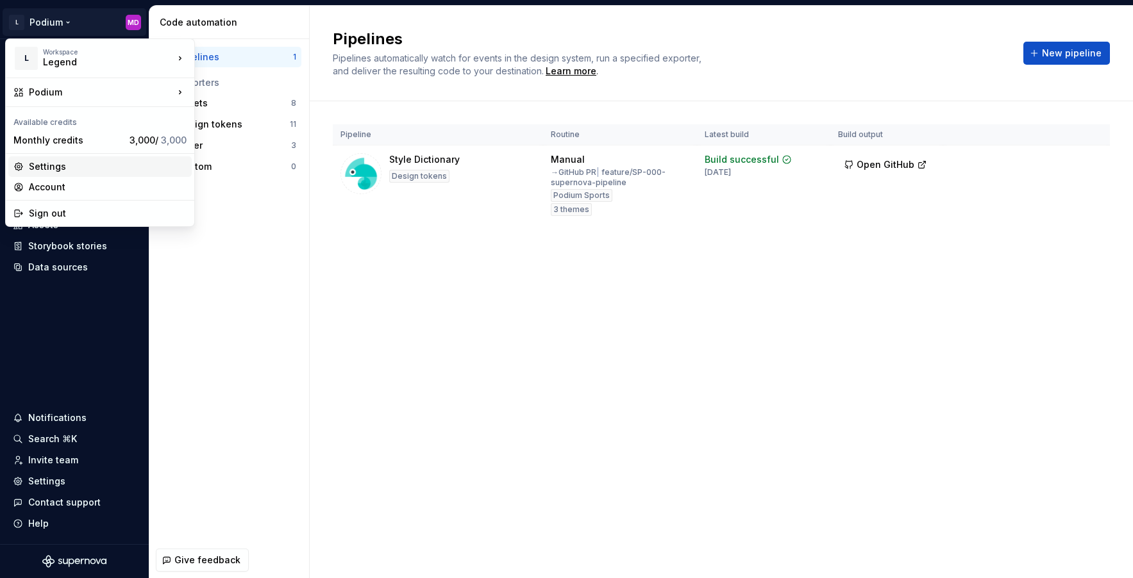
click at [57, 164] on div "Settings" at bounding box center [108, 166] width 158 height 13
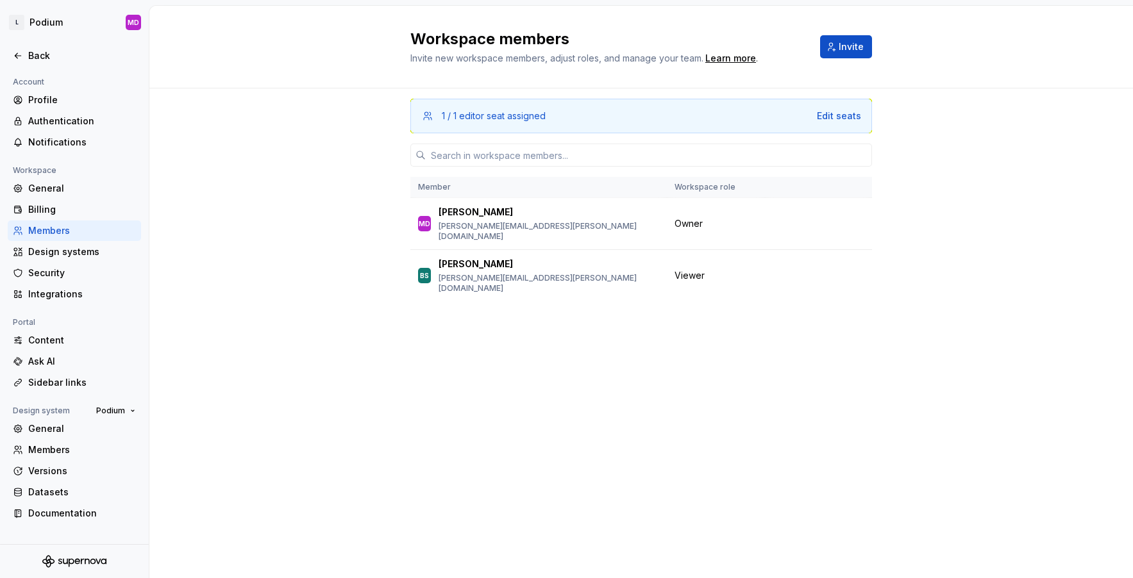
click at [628, 521] on div "1 / 1 editor seat assigned Edit seats Member Workspace role MD [PERSON_NAME] [P…" at bounding box center [641, 308] width 462 height 441
click at [89, 255] on div "Design systems" at bounding box center [82, 252] width 108 height 13
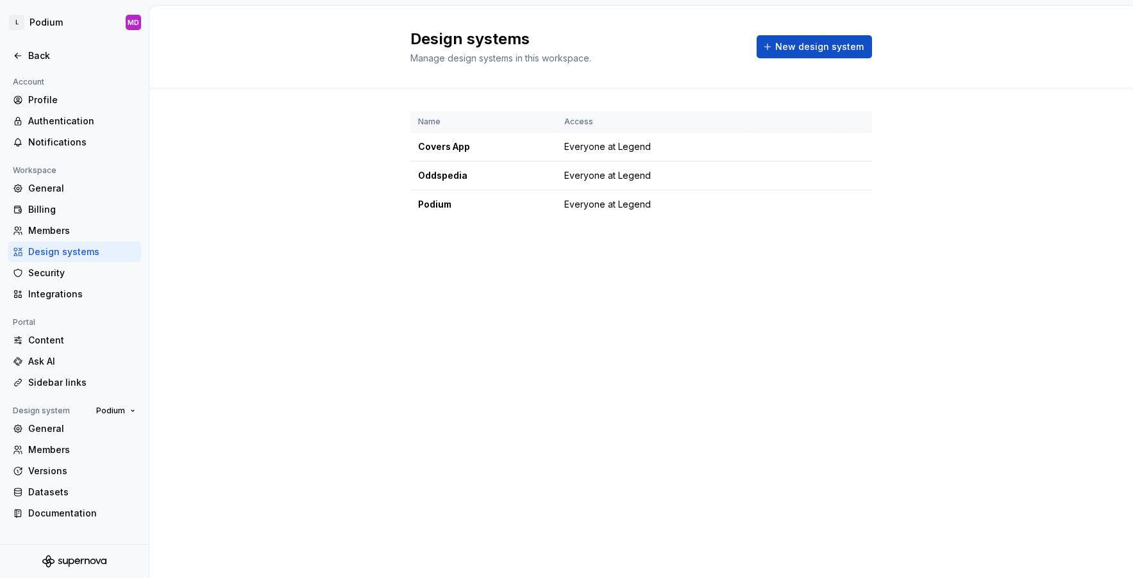
click at [385, 423] on div "Design systems Manage design systems in this workspace. New design system Name …" at bounding box center [640, 292] width 983 height 572
click at [549, 464] on div "Design systems Manage design systems in this workspace. New design system Name …" at bounding box center [640, 292] width 983 height 572
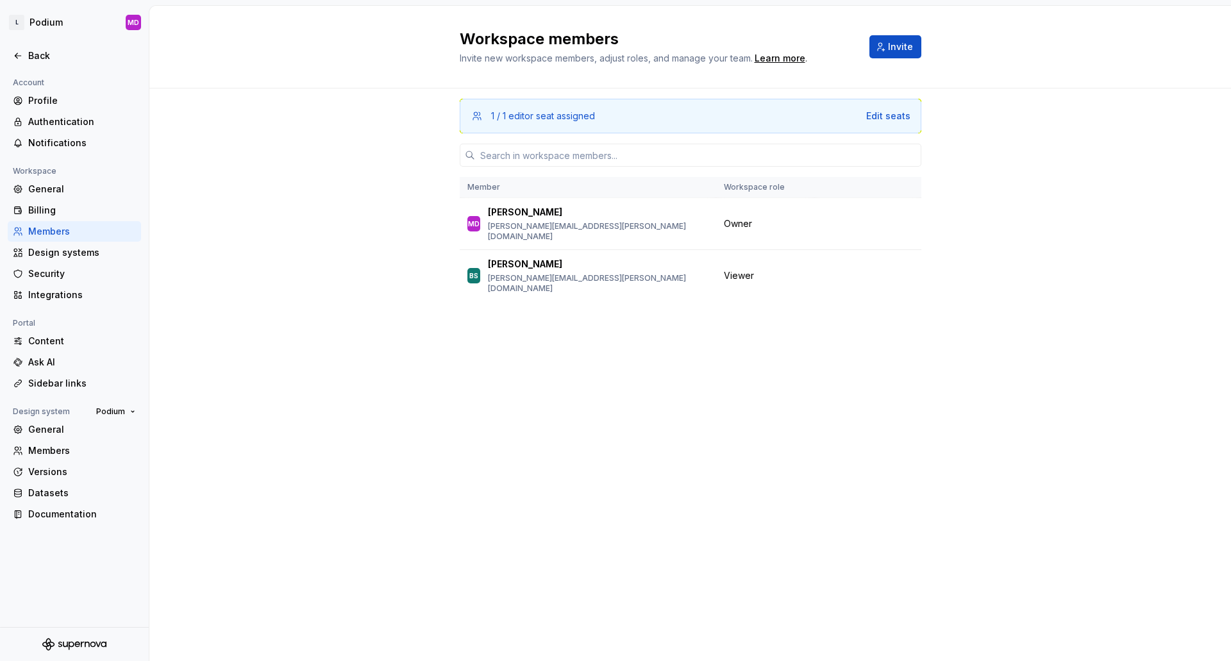
click at [610, 384] on div "1 / 1 editor seat assigned Edit seats Member Workspace role MD [PERSON_NAME] [P…" at bounding box center [691, 350] width 462 height 524
